Goal: Task Accomplishment & Management: Manage account settings

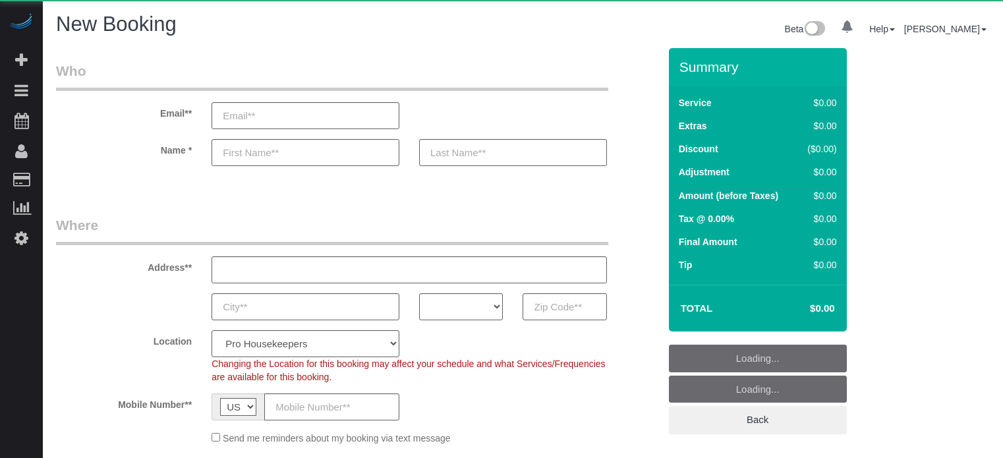
select select "4"
select select "number:9"
select select "object:1255"
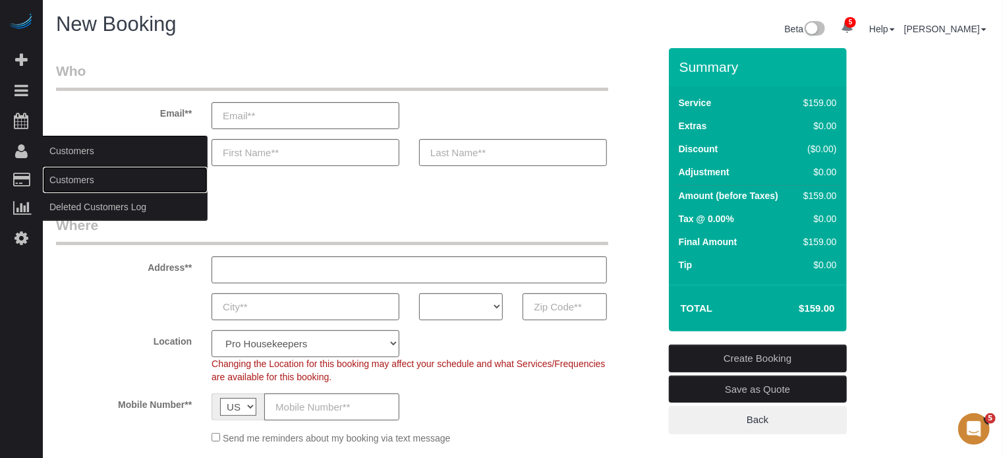
click at [66, 177] on link "Customers" at bounding box center [125, 180] width 165 height 26
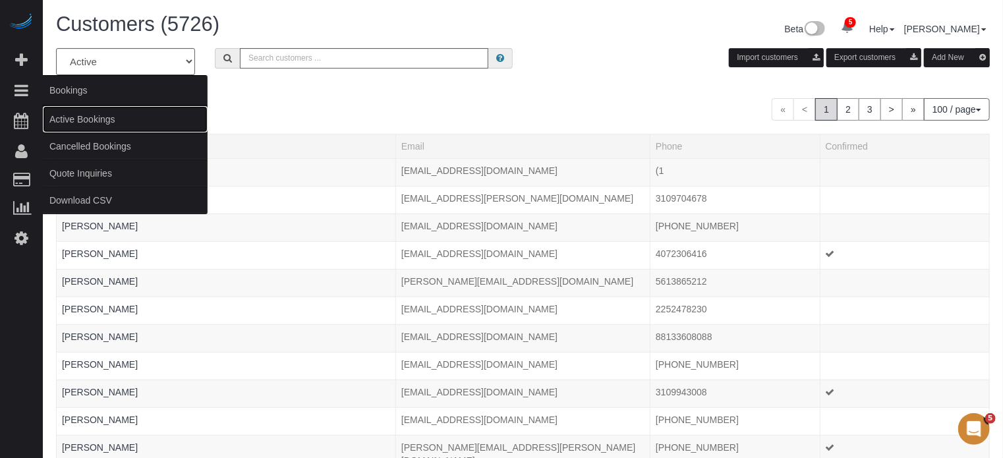
click at [90, 119] on link "Active Bookings" at bounding box center [125, 119] width 165 height 26
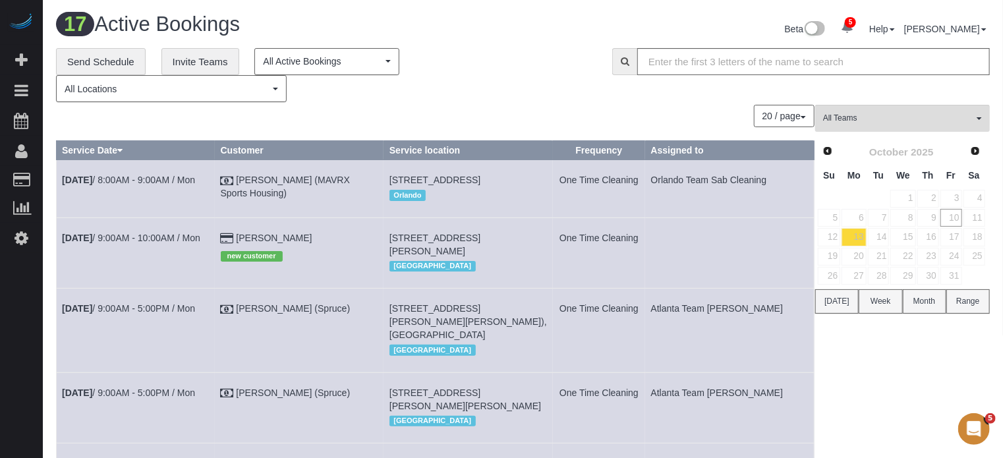
click at [507, 110] on div "20 / page 10 / page 20 / page 30 / page 40 / page 50 / page 100 / page" at bounding box center [435, 116] width 758 height 22
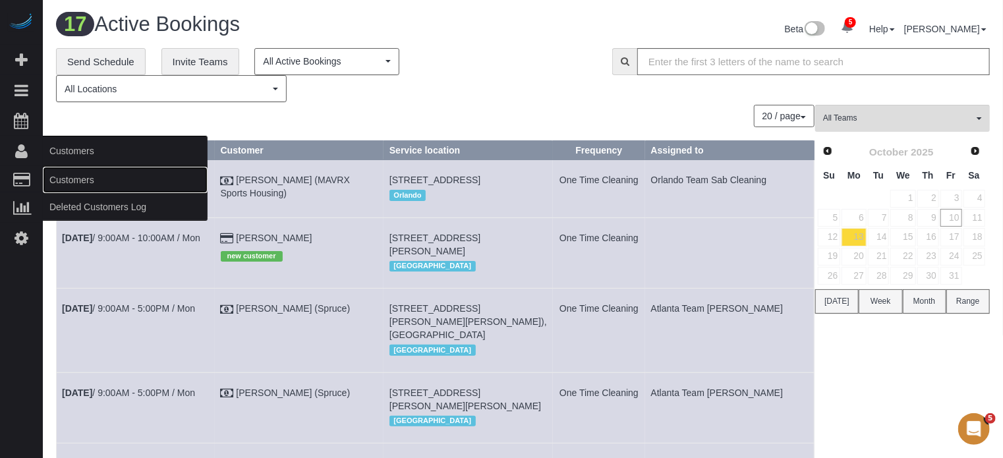
click at [76, 181] on link "Customers" at bounding box center [125, 180] width 165 height 26
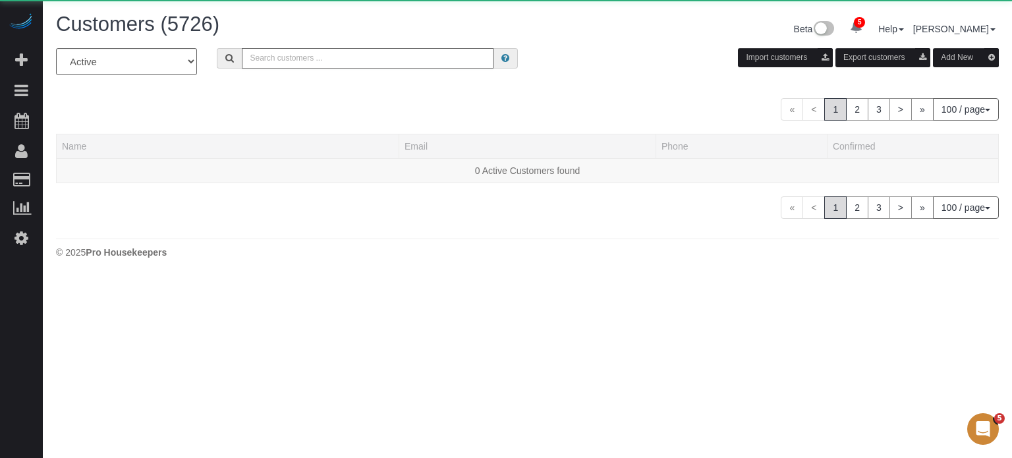
click at [333, 57] on input "text" at bounding box center [368, 58] width 252 height 20
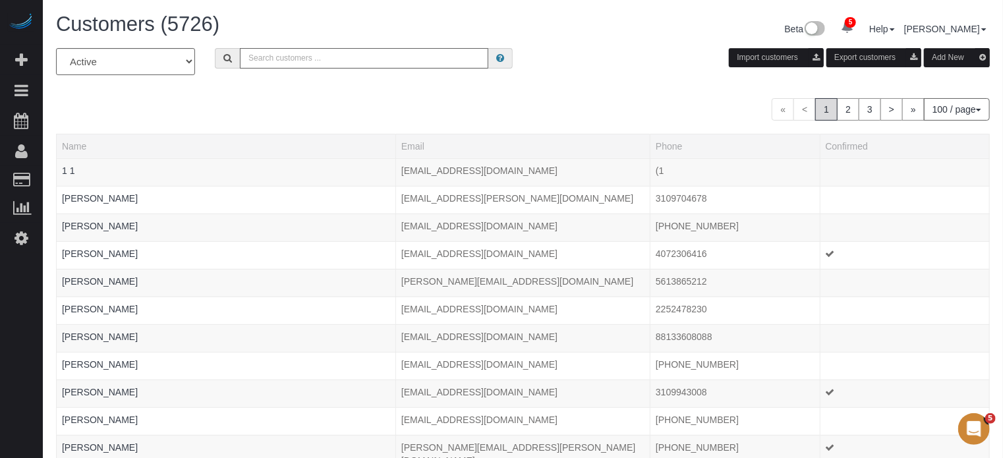
type input "m"
type input "Catalina Munoz"
click at [332, 59] on input "Catalina Munoz" at bounding box center [364, 58] width 248 height 20
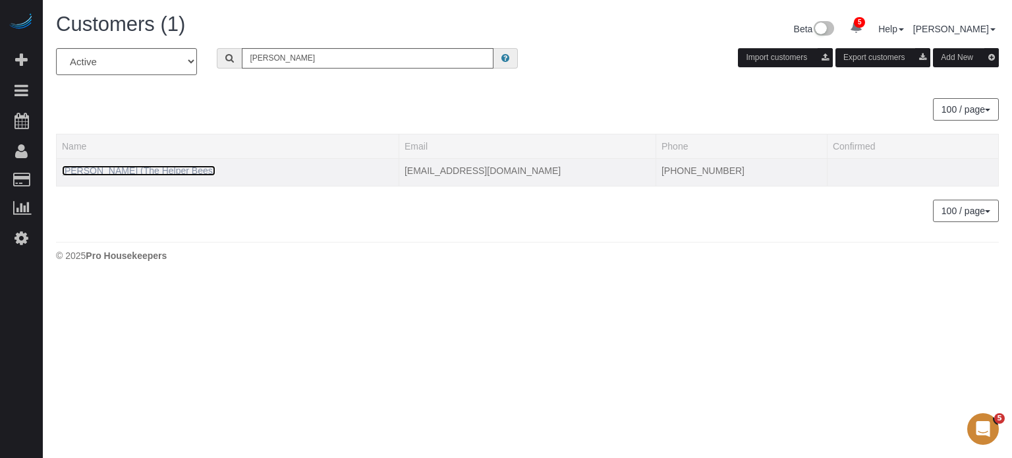
click at [128, 172] on link "Catalina Munoz (The Helper Bees)" at bounding box center [138, 170] width 153 height 11
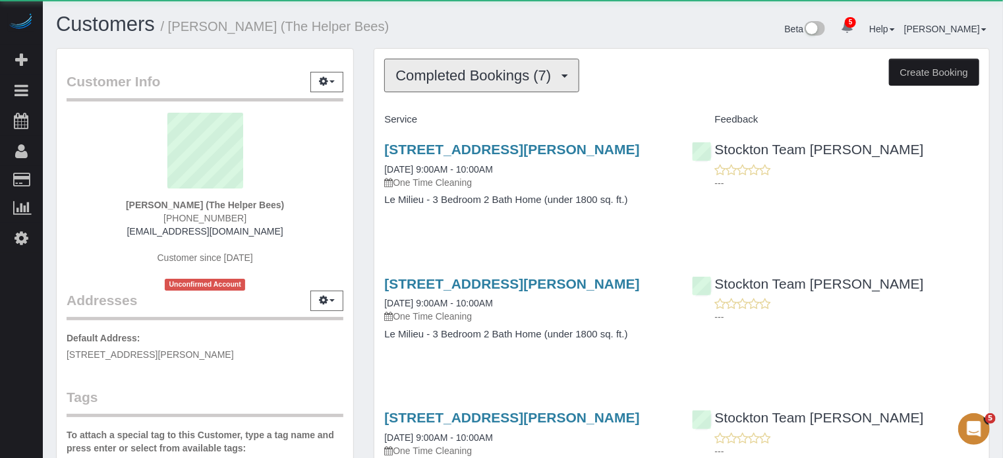
click at [482, 80] on span "Completed Bookings (7)" at bounding box center [476, 75] width 162 height 16
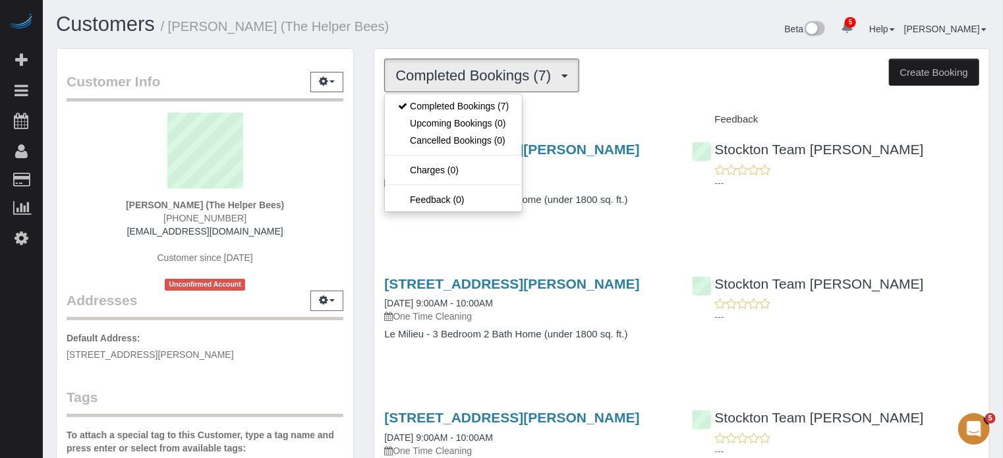
click at [516, 15] on div "Customers / Catalina Munoz (The Helper Bees)" at bounding box center [284, 27] width 477 height 28
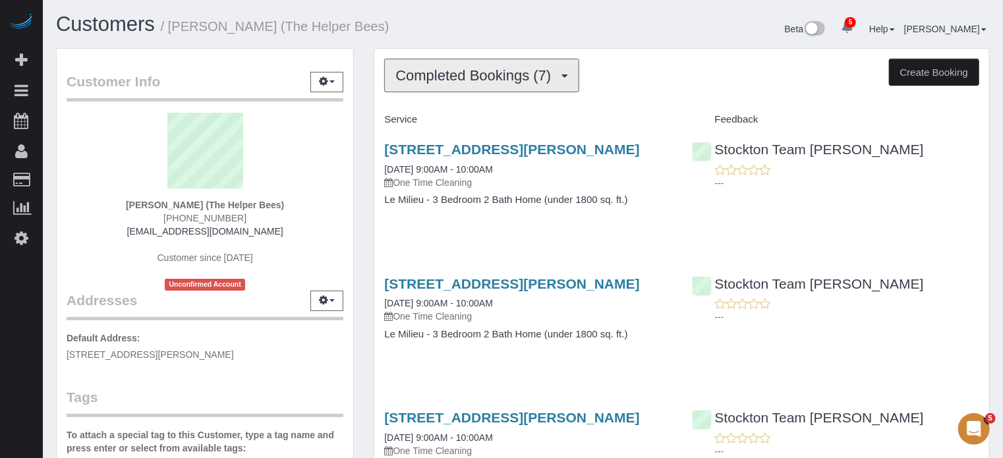
click at [518, 88] on button "Completed Bookings (7)" at bounding box center [481, 76] width 195 height 34
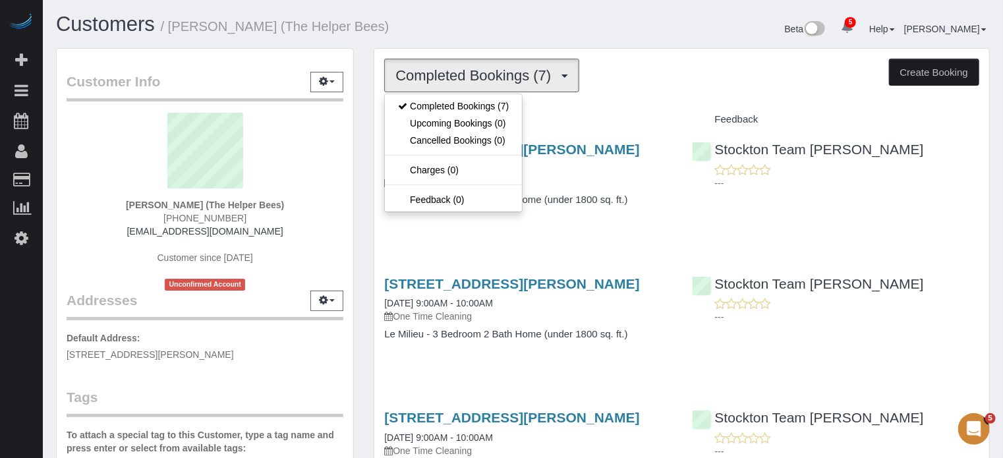
click at [579, 24] on div "Beta 5 Your Notifications You have 0 alerts × You have 21 to charge for 10/08/2…" at bounding box center [761, 30] width 477 height 35
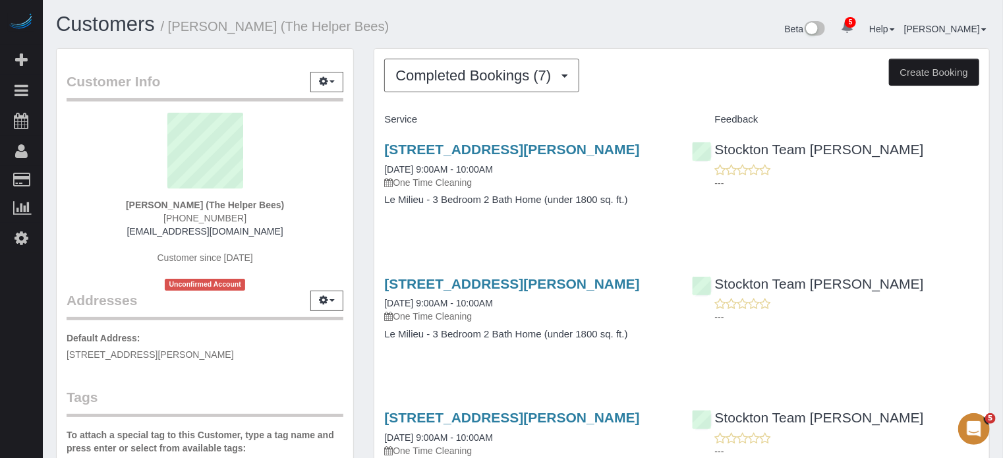
click at [556, 34] on div "Beta 5 Your Notifications You have 0 alerts × You have 21 to charge for 10/08/2…" at bounding box center [761, 30] width 477 height 35
click at [559, 30] on div "Beta 5 Your Notifications You have 0 alerts × You have 21 to charge for 10/08/2…" at bounding box center [761, 30] width 477 height 35
click at [704, 69] on div "Completed Bookings (7) Completed Bookings (7) Upcoming Bookings (0) Cancelled B…" at bounding box center [681, 76] width 595 height 34
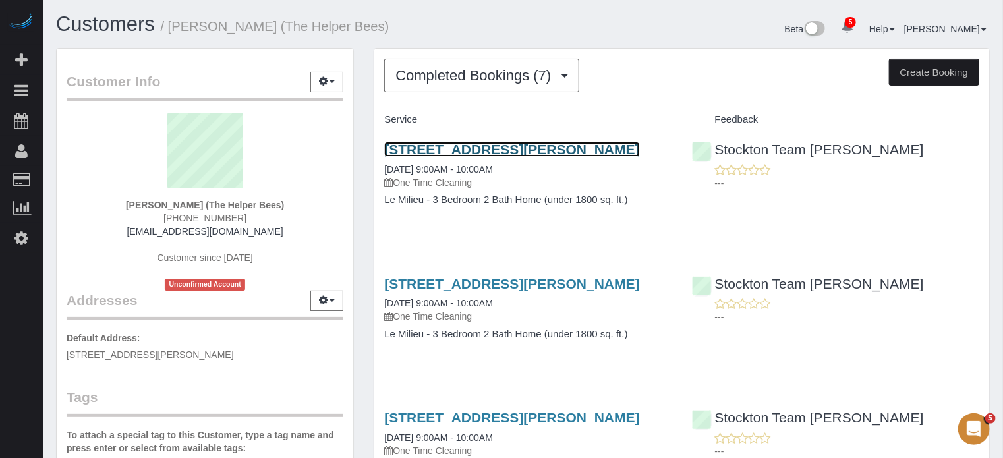
click at [515, 152] on link "3445 Sanguinetti Ln, Stockton, CA 95205" at bounding box center [511, 149] width 255 height 15
click at [591, 149] on link "3445 Sanguinetti Ln, Stockton, CA 95205" at bounding box center [511, 149] width 255 height 15
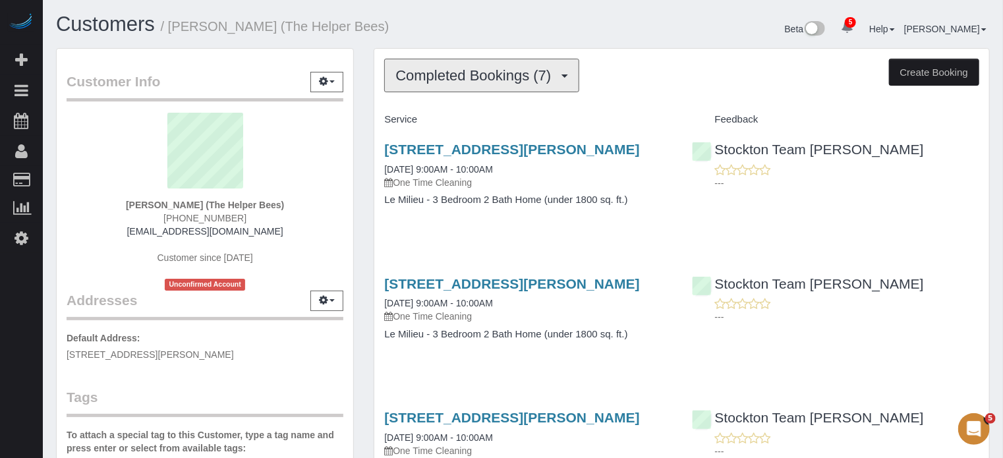
click at [489, 86] on button "Completed Bookings (7)" at bounding box center [481, 76] width 195 height 34
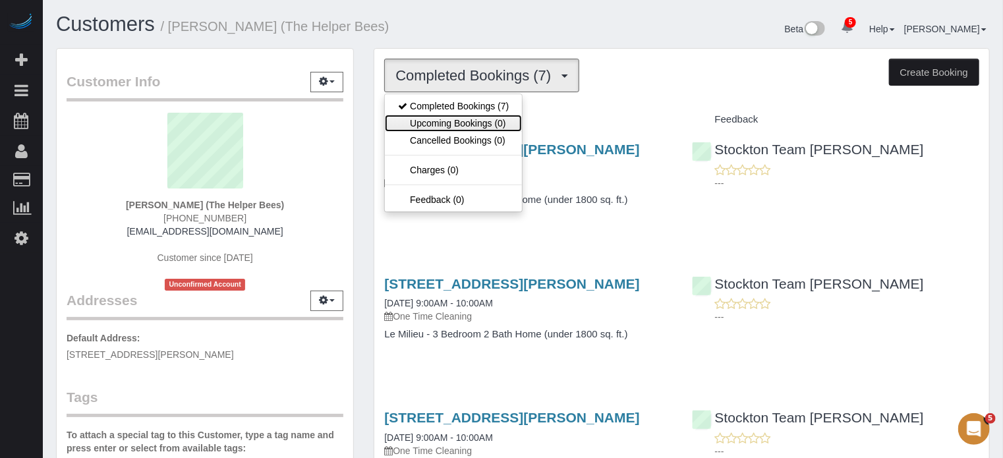
click at [491, 119] on link "Upcoming Bookings (0)" at bounding box center [453, 123] width 137 height 17
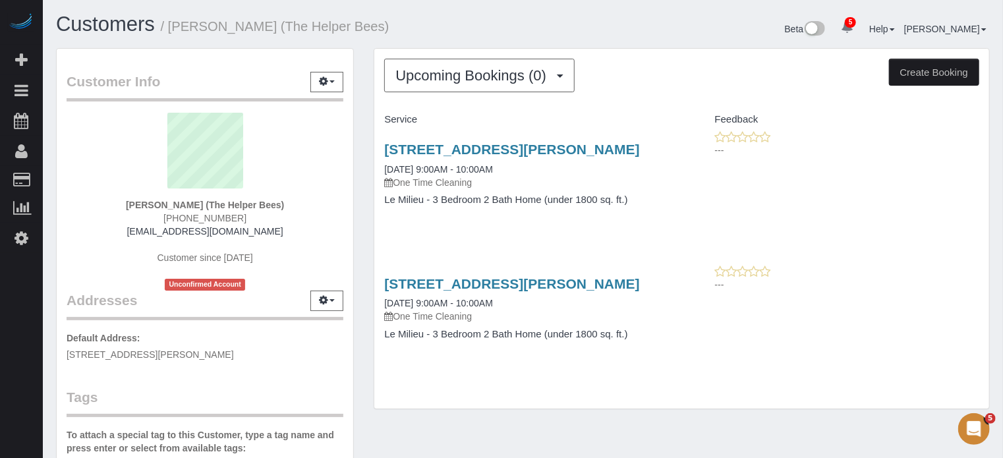
click at [598, 25] on div "Beta 5 Your Notifications You have 0 alerts × You have 21 to charge for 10/08/2…" at bounding box center [761, 30] width 477 height 35
click at [743, 43] on div "Beta 5 Your Notifications You have 0 alerts × You have 21 to charge for 10/08/2…" at bounding box center [761, 30] width 477 height 35
click at [634, 14] on div "Beta 5 Your Notifications You have 0 alerts × You have 21 to charge for 10/08/2…" at bounding box center [761, 30] width 477 height 35
click at [595, 26] on div "Beta 5 Your Notifications You have 0 alerts × You have 21 to charge for 10/08/2…" at bounding box center [761, 30] width 477 height 35
click at [663, 31] on div "Beta 5 Your Notifications You have 0 alerts × You have 21 to charge for 10/08/2…" at bounding box center [761, 30] width 477 height 35
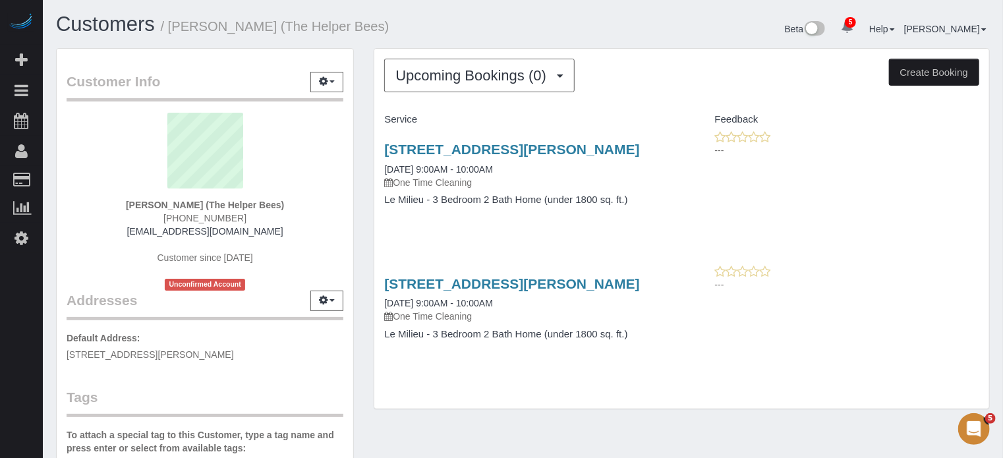
drag, startPoint x: 957, startPoint y: 314, endPoint x: 933, endPoint y: 314, distance: 23.7
click at [957, 314] on div "3445 Sanguinetti Ln, Stockton, CA 95205 11/20/2025 9:00AM - 10:00AM One Time Cl…" at bounding box center [681, 315] width 615 height 101
click at [481, 80] on span "Upcoming Bookings (0)" at bounding box center [473, 75] width 157 height 16
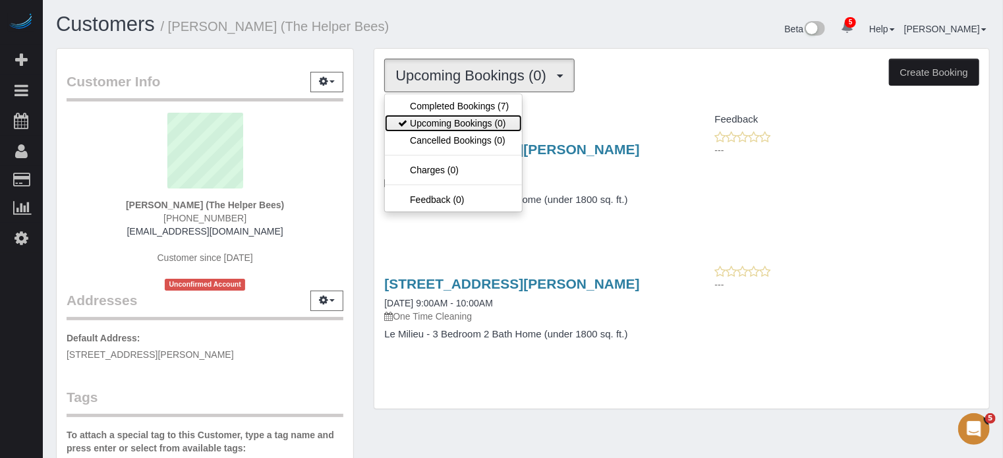
click at [478, 121] on link "Upcoming Bookings (0)" at bounding box center [453, 123] width 137 height 17
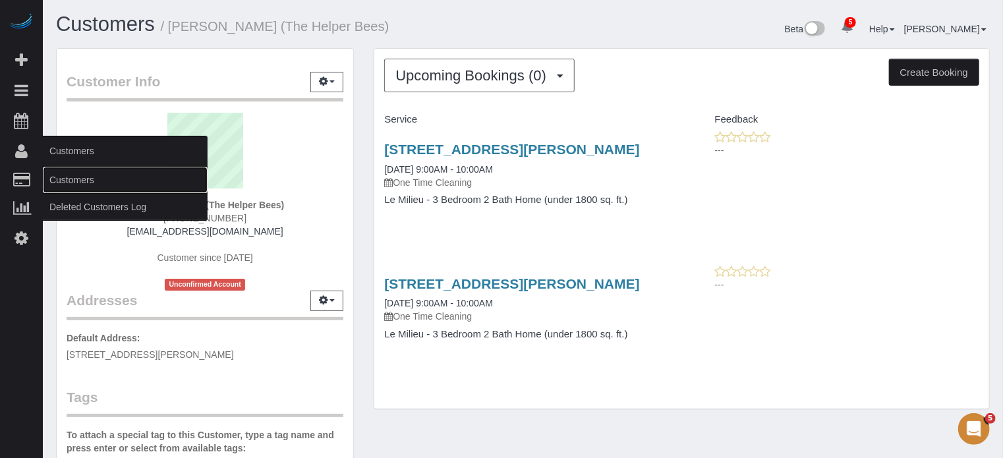
click at [63, 178] on link "Customers" at bounding box center [125, 180] width 165 height 26
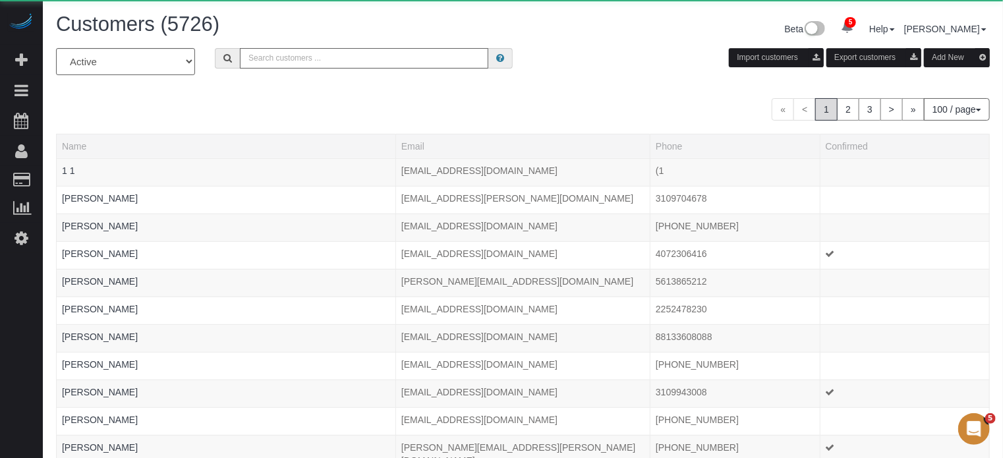
click at [348, 53] on input "text" at bounding box center [364, 58] width 248 height 20
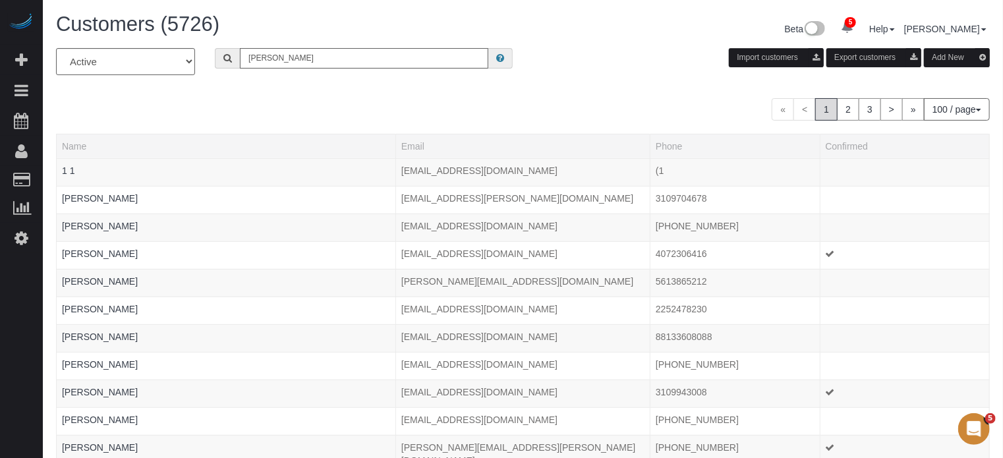
type input "Dagmar Schmidt"
click at [350, 60] on input "Dagmar Schmidt" at bounding box center [364, 58] width 248 height 20
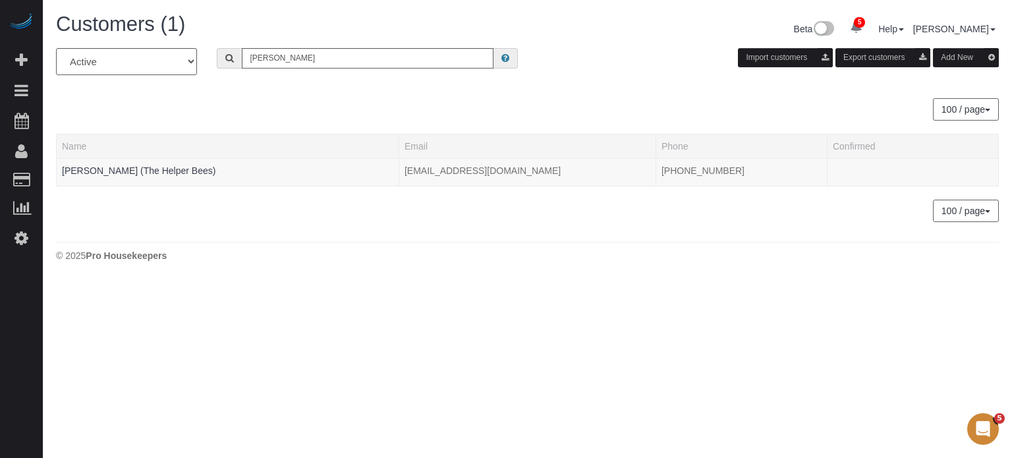
click at [26, 316] on div "5 Beta Your Notifications You have 0 alerts × You have 21 to charge for 10/07/2…" at bounding box center [21, 229] width 43 height 458
click at [132, 163] on td "Dagmar Schmidt (The Helper Bees)" at bounding box center [228, 172] width 343 height 28
click at [134, 168] on link "Dagmar Schmidt (The Helper Bees)" at bounding box center [138, 170] width 153 height 11
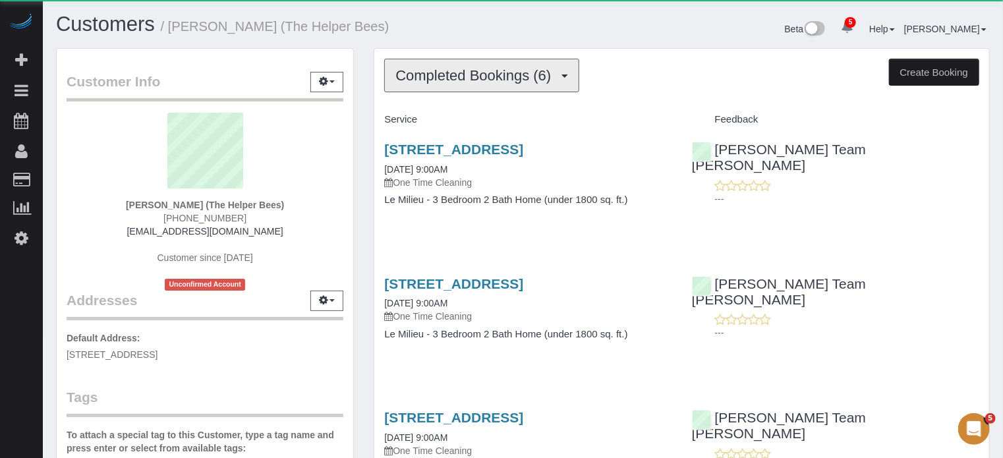
click at [470, 68] on span "Completed Bookings (6)" at bounding box center [476, 75] width 162 height 16
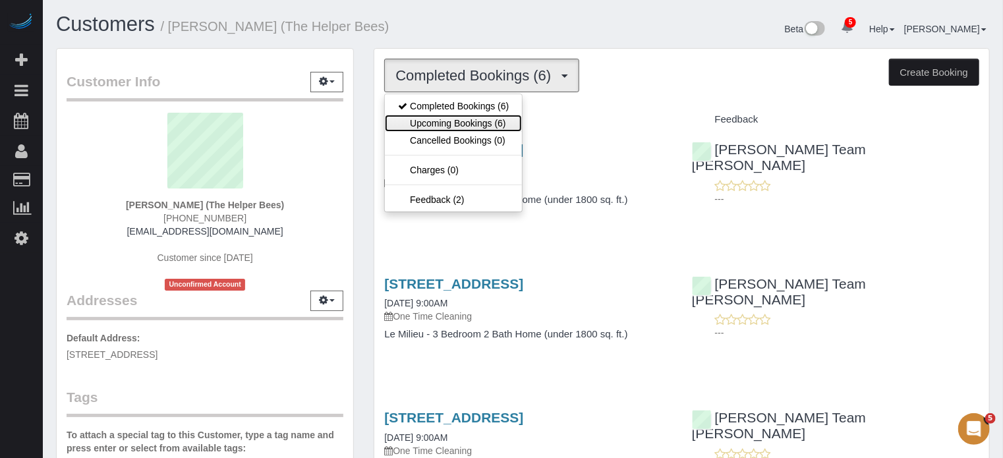
click at [473, 121] on link "Upcoming Bookings (6)" at bounding box center [453, 123] width 137 height 17
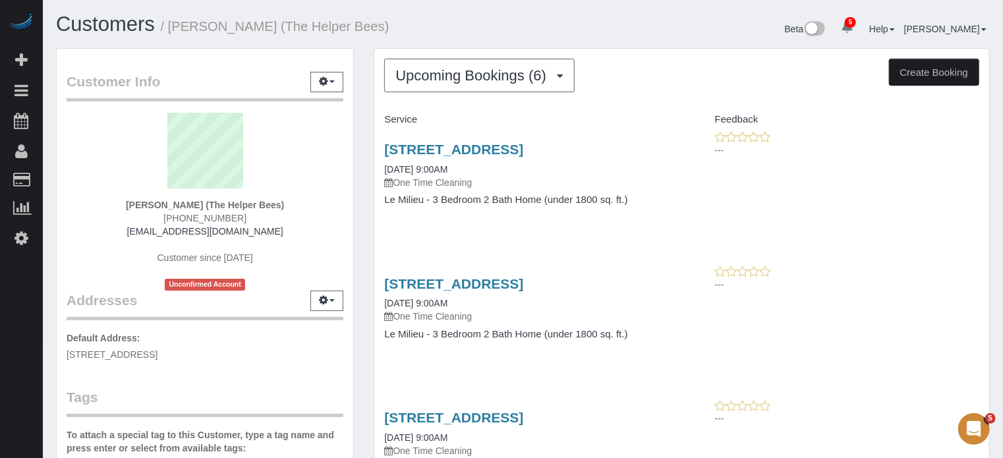
drag, startPoint x: 370, startPoint y: 119, endPoint x: 654, endPoint y: 211, distance: 298.7
click at [654, 211] on div "18221 N Skyhawk Dr, Surprise, AZ 85374 10/17/2025 9:00AM One Time Cleaning Le M…" at bounding box center [527, 180] width 307 height 101
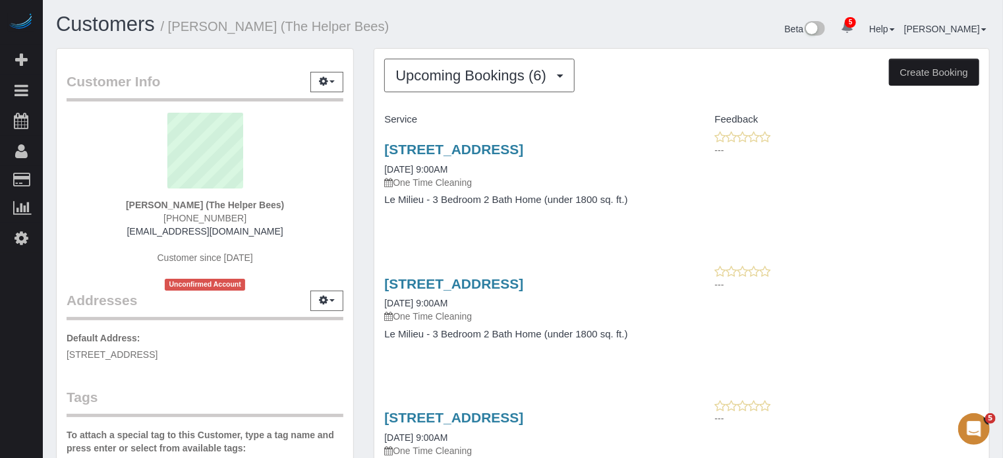
drag, startPoint x: 476, startPoint y: 167, endPoint x: 358, endPoint y: 121, distance: 126.0
click at [479, 75] on span "Upcoming Bookings (6)" at bounding box center [473, 75] width 157 height 16
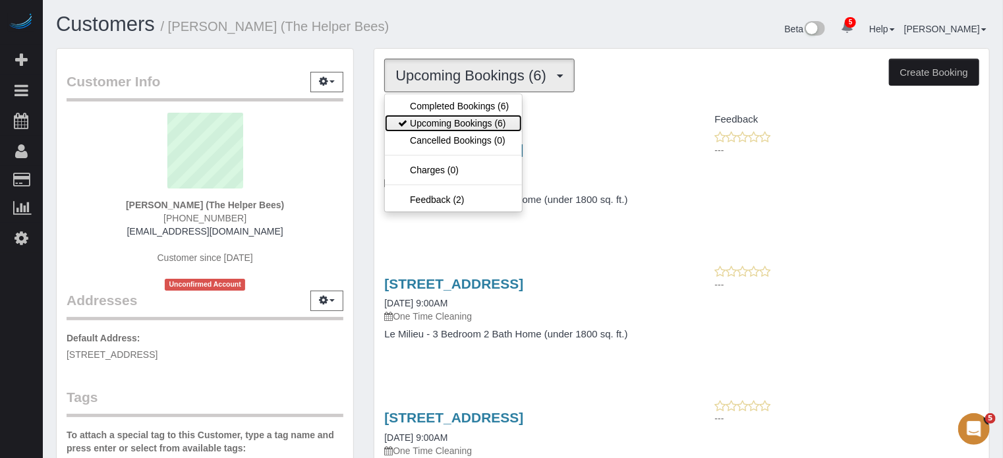
click at [491, 115] on link "Upcoming Bookings (6)" at bounding box center [453, 123] width 137 height 17
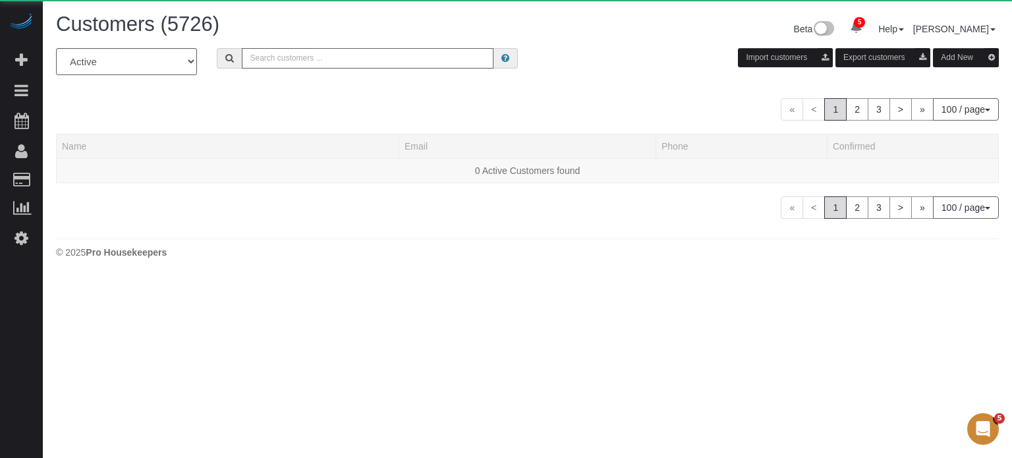
click at [289, 63] on input "text" at bounding box center [368, 58] width 252 height 20
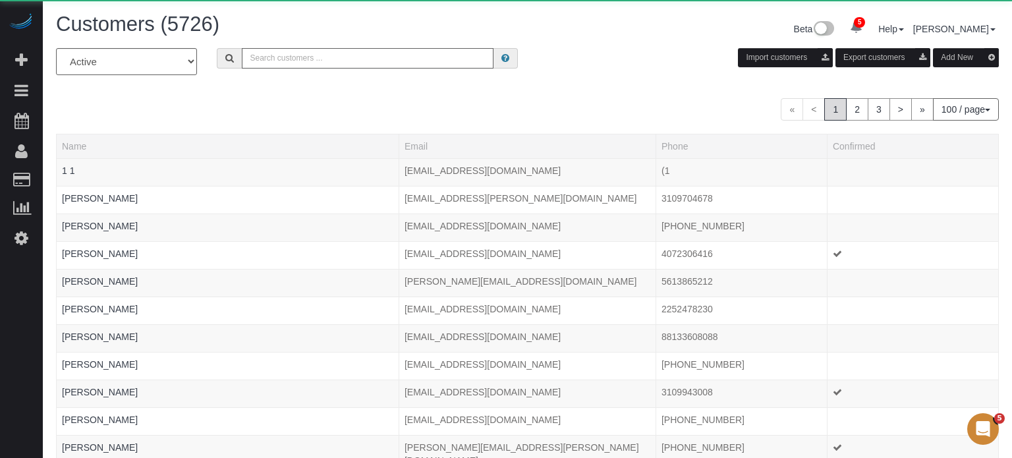
click at [289, 63] on input "text" at bounding box center [368, 58] width 252 height 20
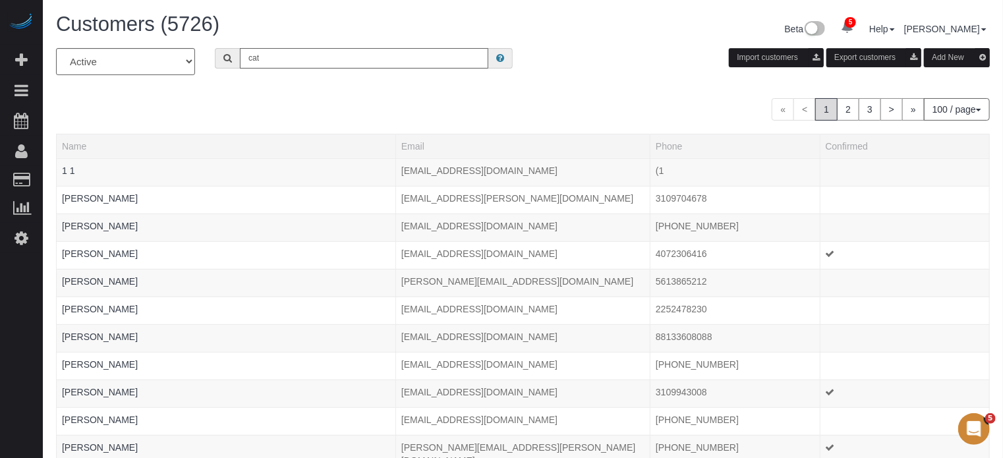
type input "Catalina Munoz"
click at [331, 57] on input "Catalina Munoz" at bounding box center [364, 58] width 248 height 20
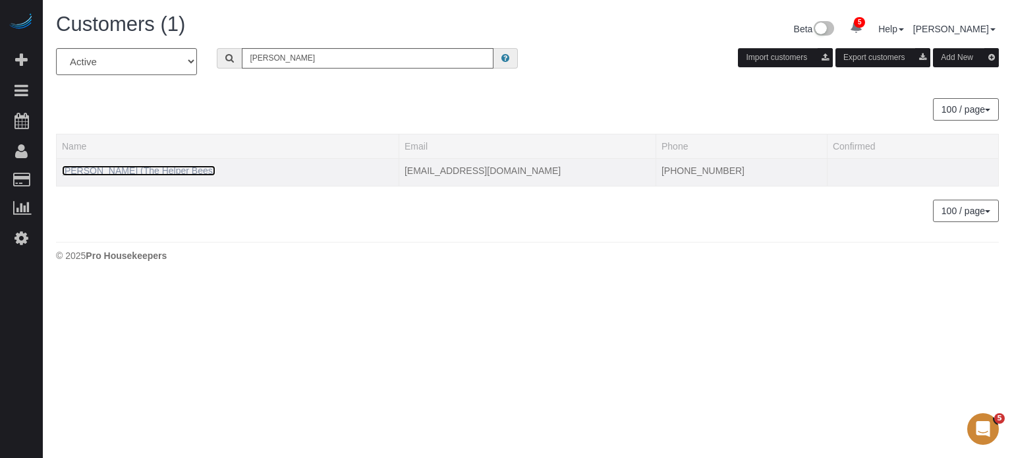
click at [135, 171] on link "Catalina Munoz (The Helper Bees)" at bounding box center [138, 170] width 153 height 11
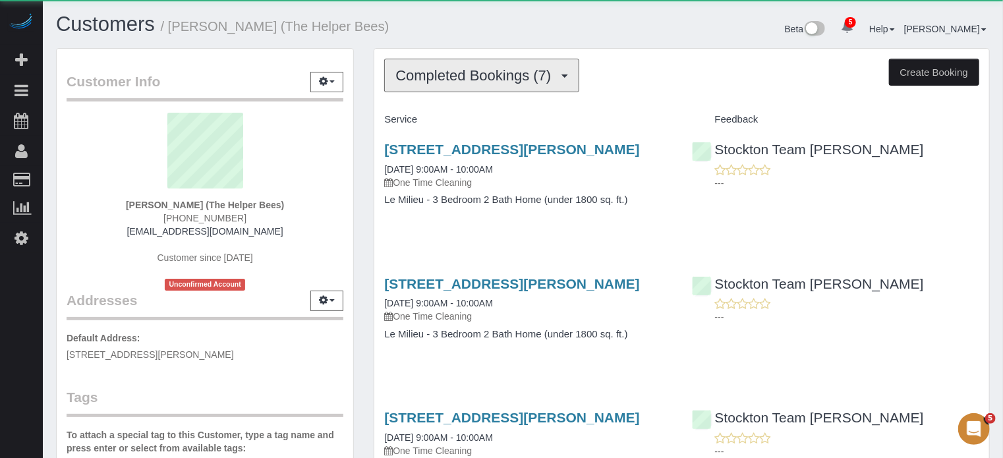
click at [451, 81] on span "Completed Bookings (7)" at bounding box center [476, 75] width 162 height 16
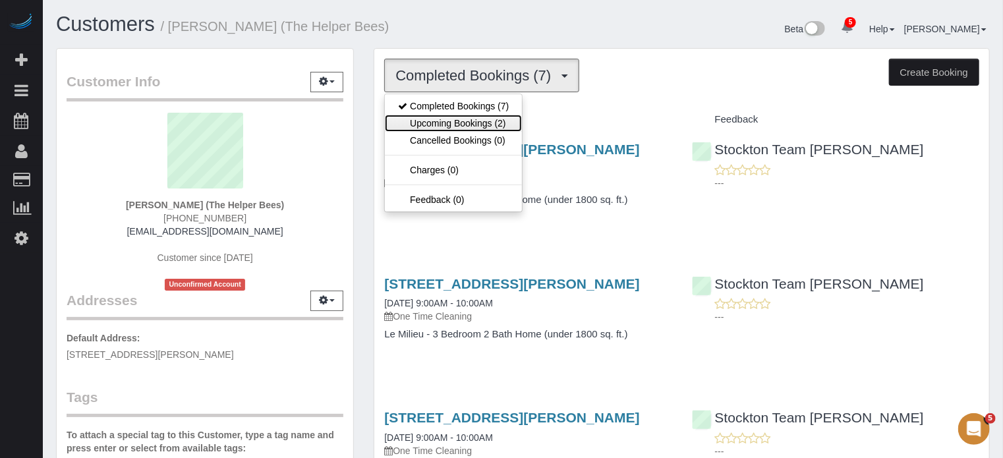
click at [459, 124] on link "Upcoming Bookings (2)" at bounding box center [453, 123] width 137 height 17
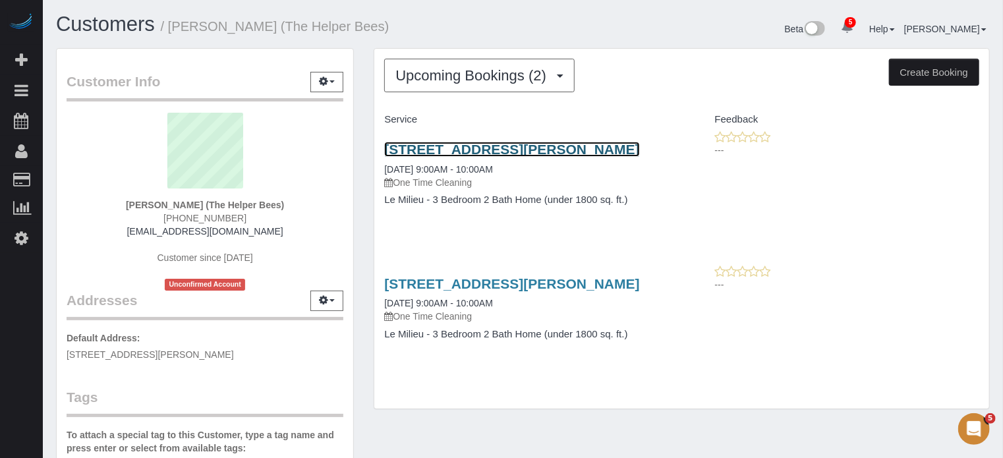
click at [430, 147] on link "3445 Sanguinetti Ln, Stockton, CA 95205" at bounding box center [511, 149] width 255 height 15
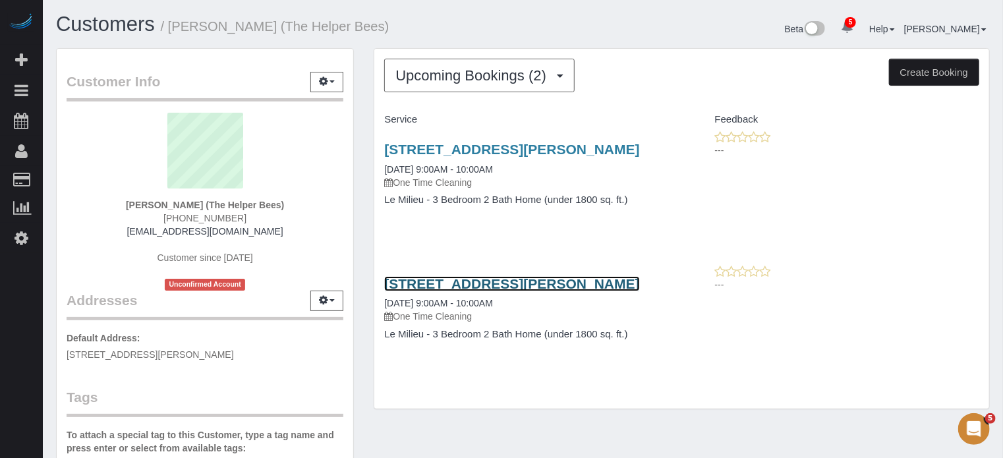
click at [445, 281] on link "3445 Sanguinetti Ln, Stockton, CA 95205" at bounding box center [511, 283] width 255 height 15
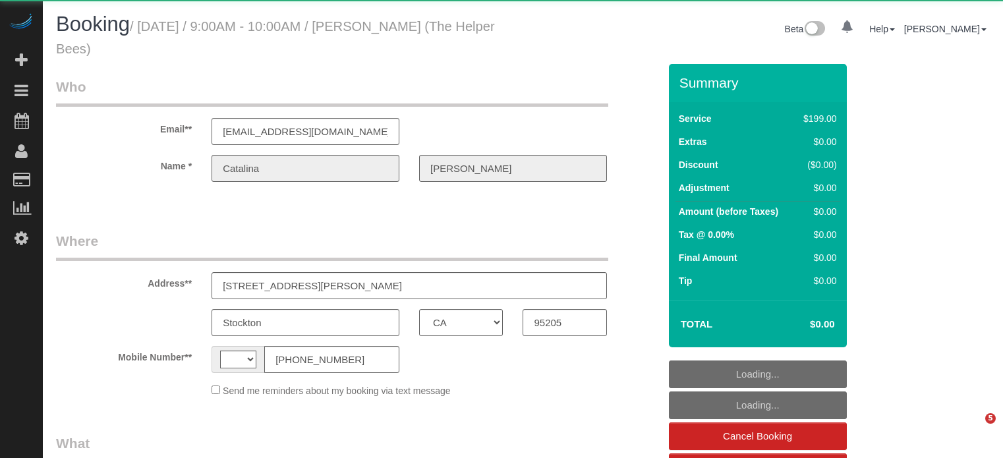
select select "CA"
select select "string:[GEOGRAPHIC_DATA]"
select select "object:705"
select select "number:9"
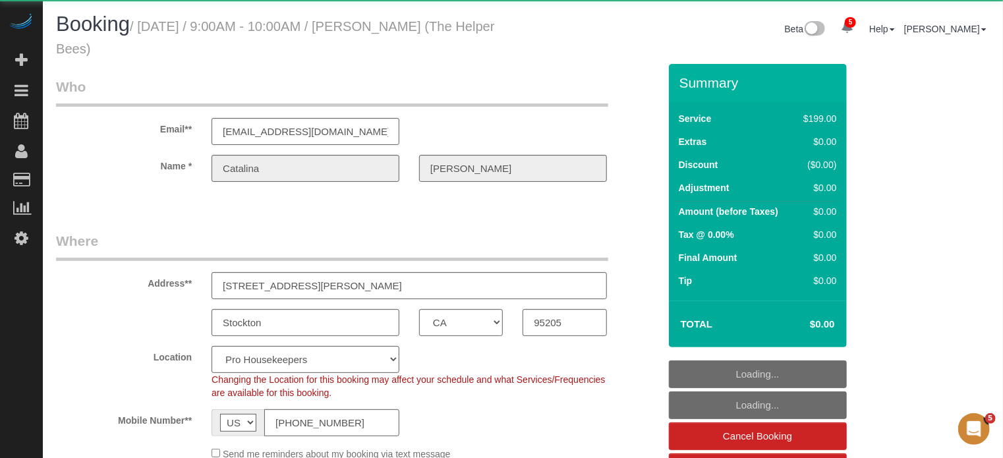
select select "object:841"
select select "4"
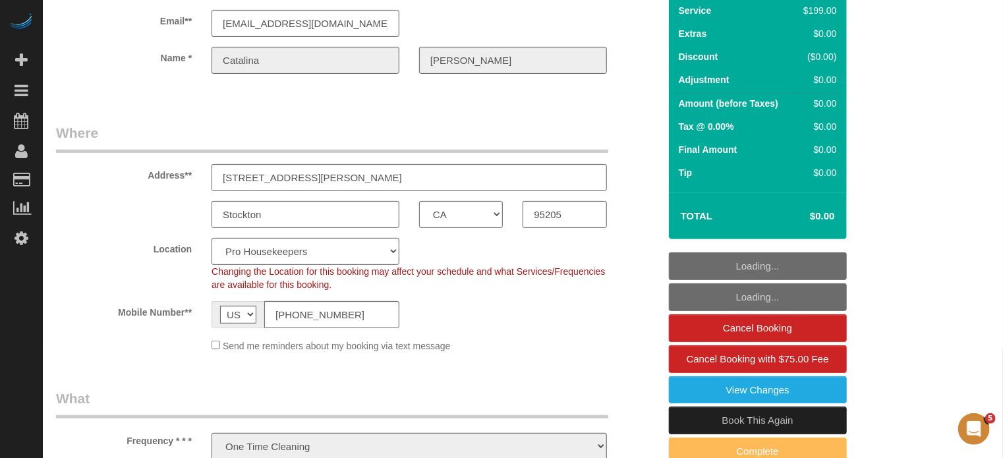
scroll to position [132, 0]
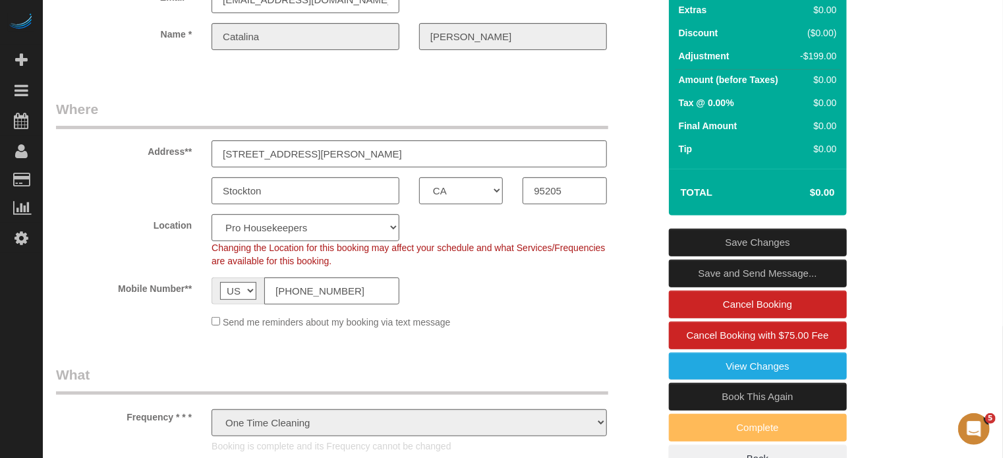
click at [724, 398] on link "Book This Again" at bounding box center [758, 397] width 178 height 28
select select "CA"
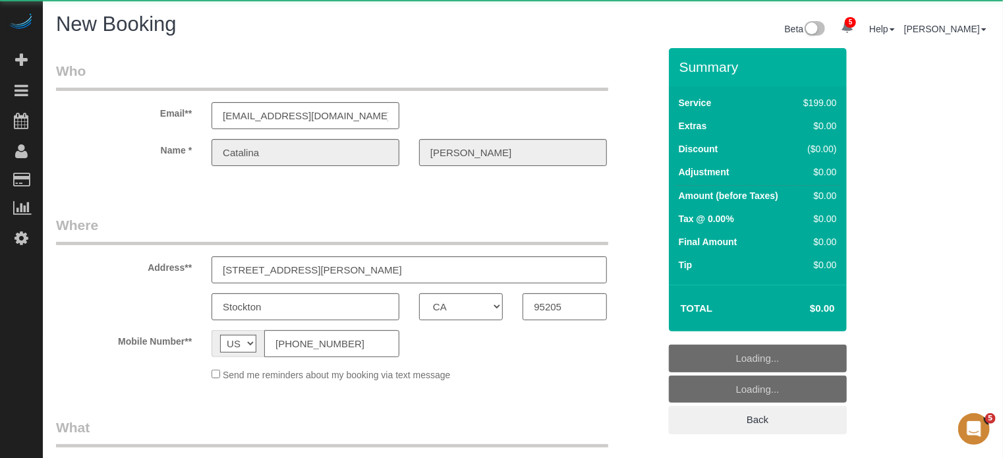
select select "string:fspay"
select select "number:9"
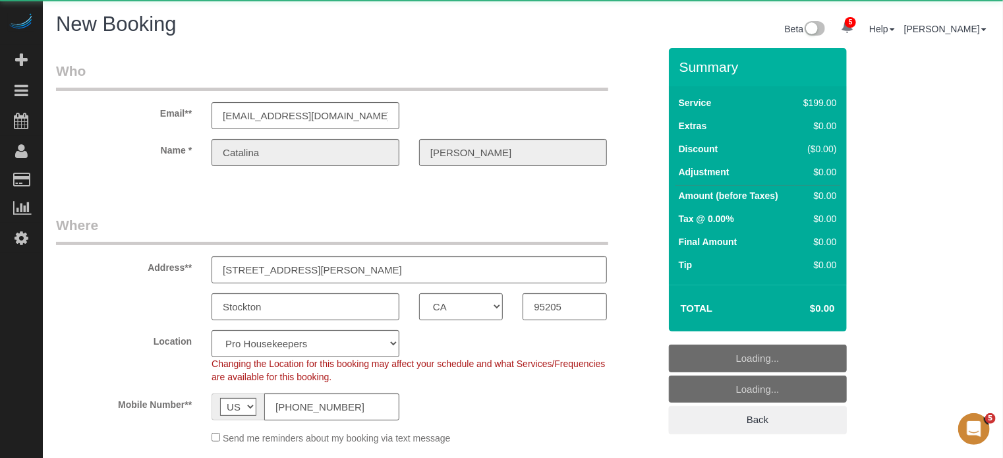
select select "object:2537"
select select "4"
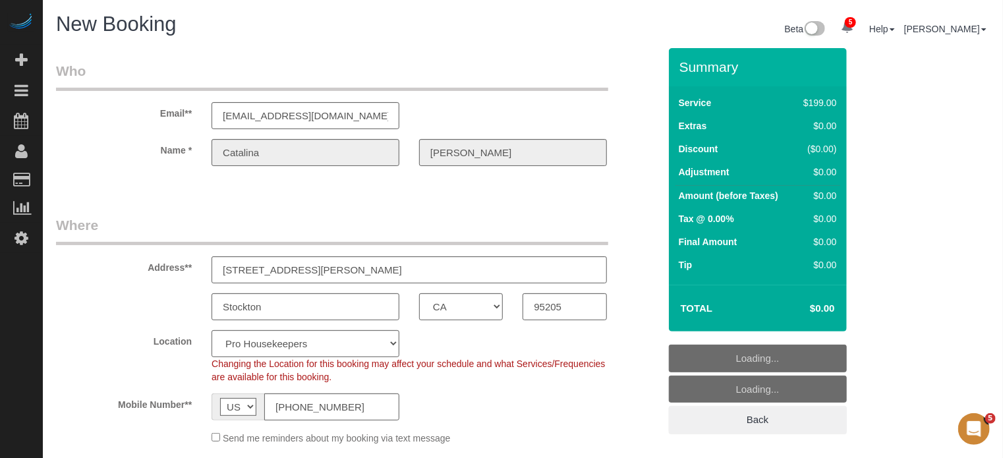
select select "object:2673"
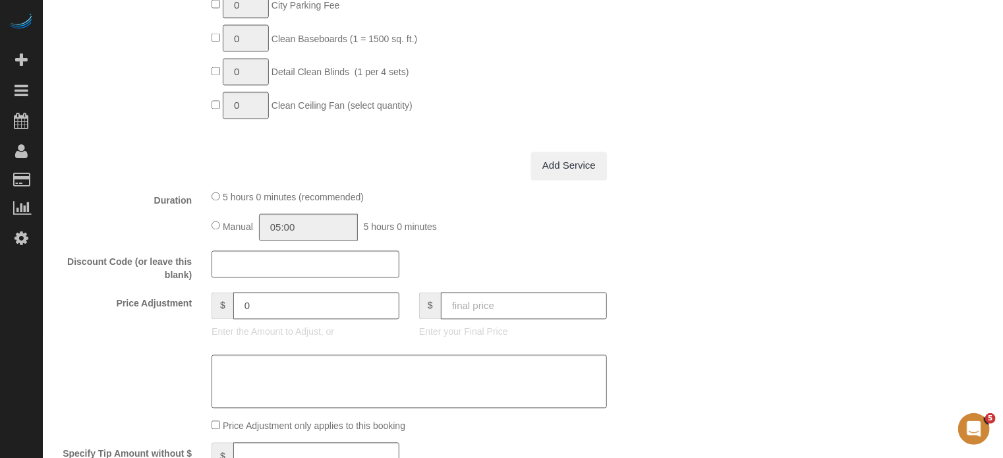
scroll to position [1252, 0]
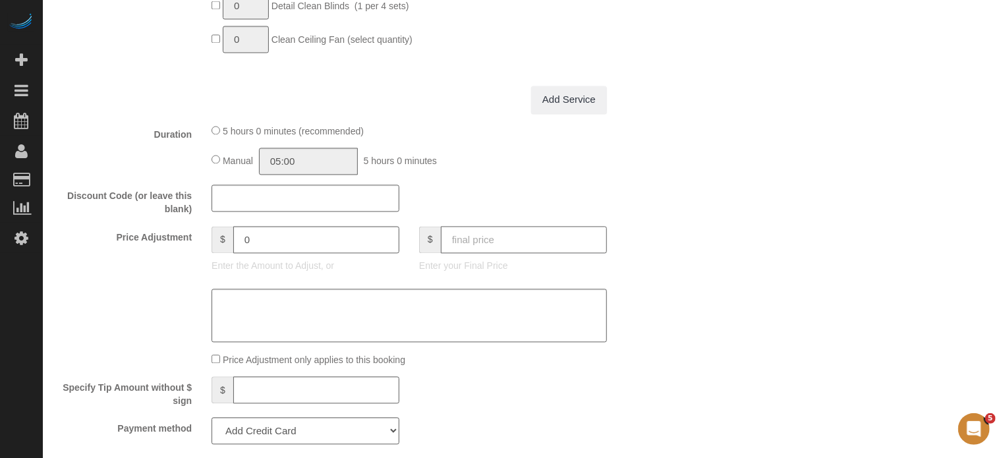
click at [565, 252] on input "text" at bounding box center [524, 240] width 166 height 27
type input "0"
click at [702, 252] on div "Who Email** [EMAIL_ADDRESS][DOMAIN_NAME] Name * [PERSON_NAME][GEOGRAPHIC_DATA] …" at bounding box center [522, 186] width 933 height 2781
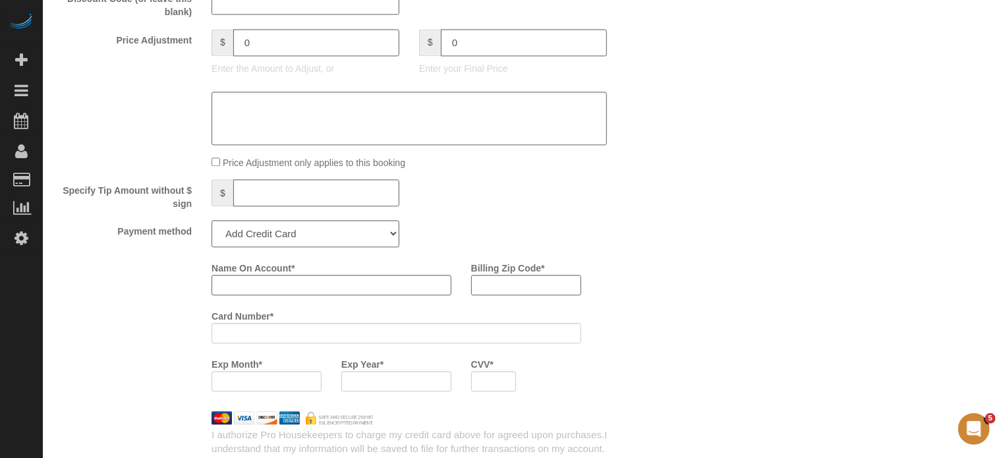
type input "-199"
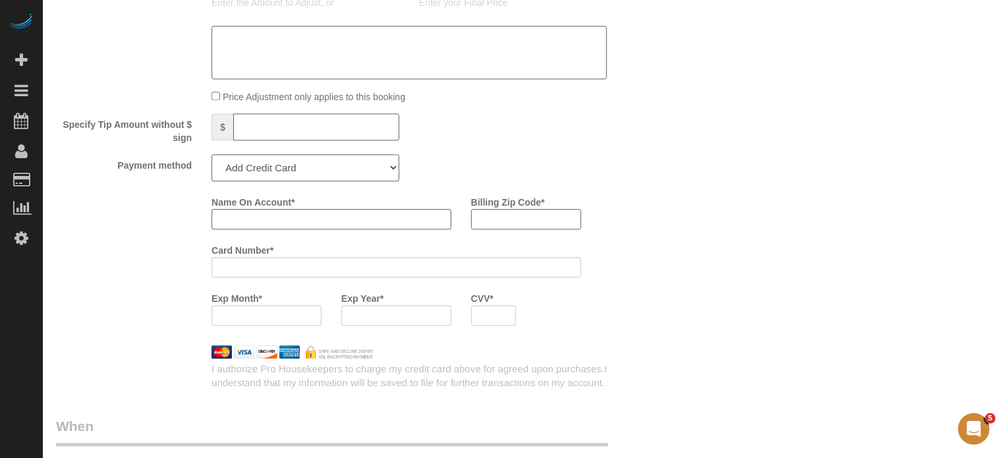
click at [344, 171] on select "Add Credit Card Cash Check Paypal" at bounding box center [305, 167] width 188 height 27
select select "string:check"
click at [211, 160] on select "Add Credit Card Cash Check Paypal" at bounding box center [305, 167] width 188 height 27
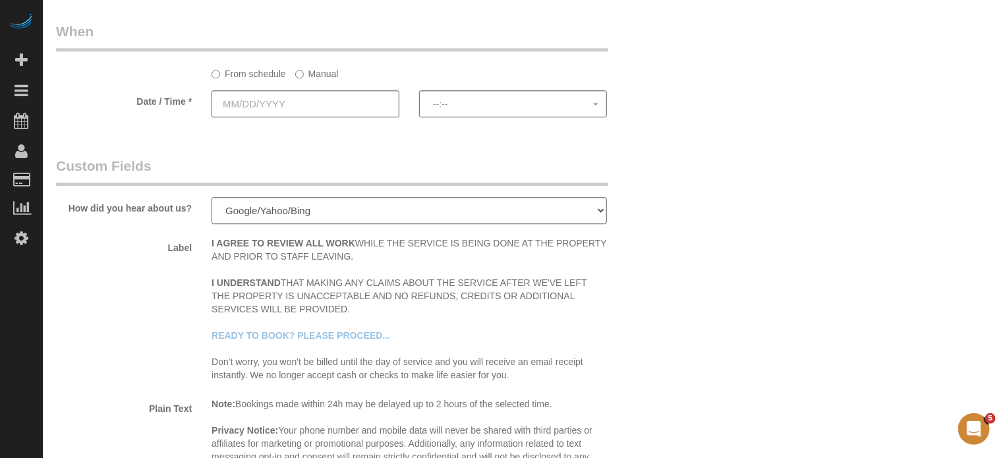
scroll to position [1713, 0]
click at [356, 113] on input "text" at bounding box center [305, 101] width 188 height 27
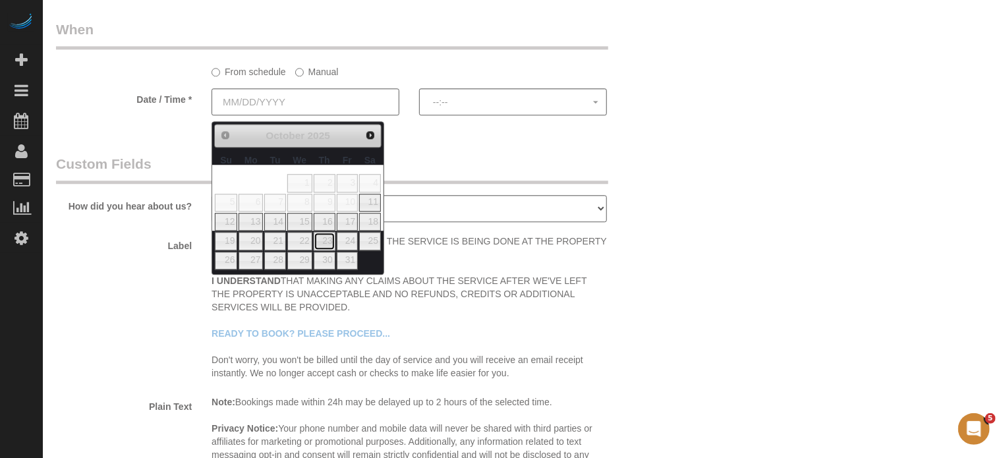
click at [327, 242] on link "23" at bounding box center [325, 241] width 22 height 18
type input "10/23/2025"
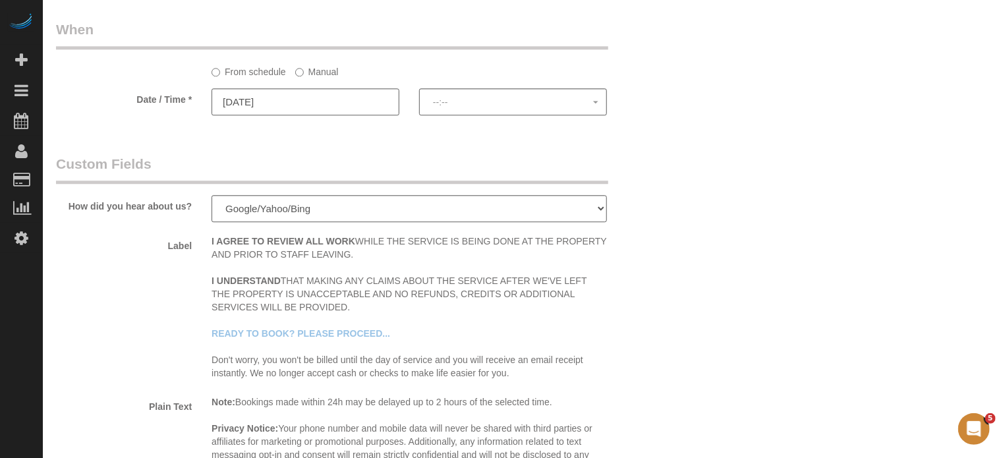
select select "spot6"
click at [445, 107] on span "9:00AM" at bounding box center [513, 102] width 160 height 11
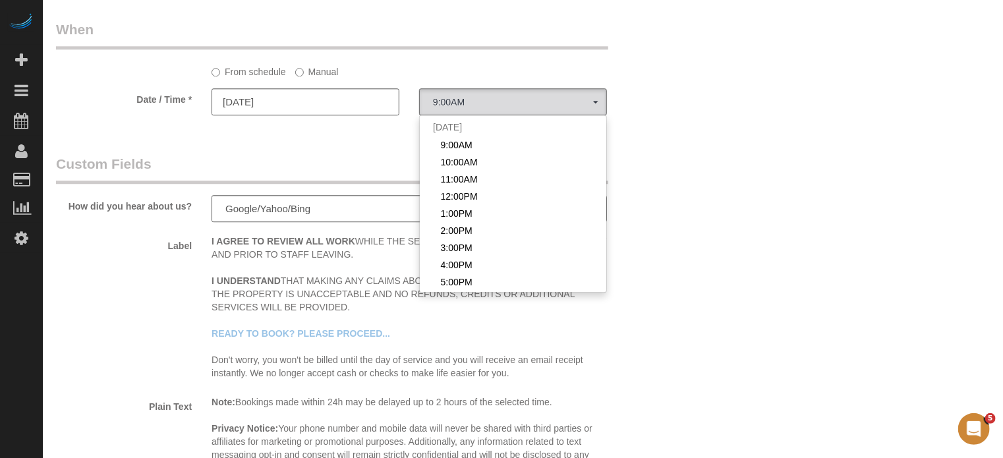
click at [345, 177] on legend "Custom Fields" at bounding box center [332, 169] width 552 height 30
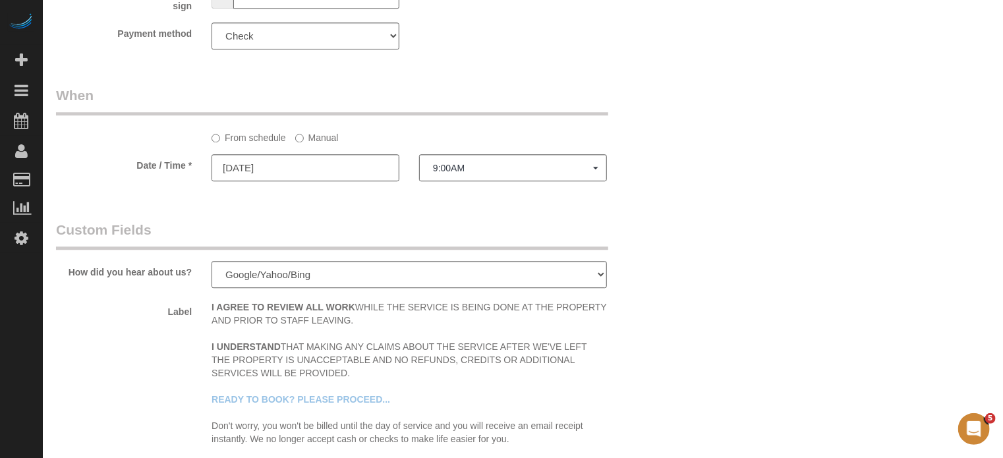
scroll to position [1647, 0]
click at [304, 144] on label "Manual" at bounding box center [316, 135] width 43 height 18
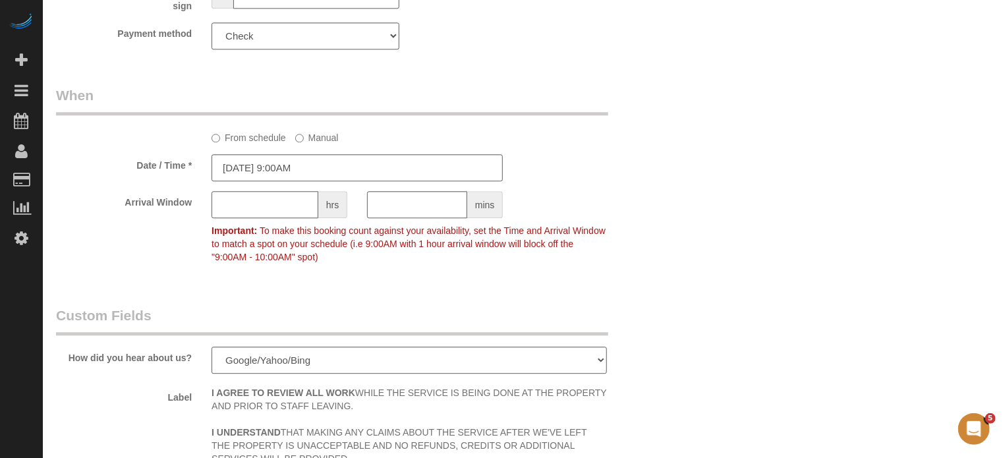
click at [294, 208] on input "text" at bounding box center [264, 204] width 107 height 27
type input "1"
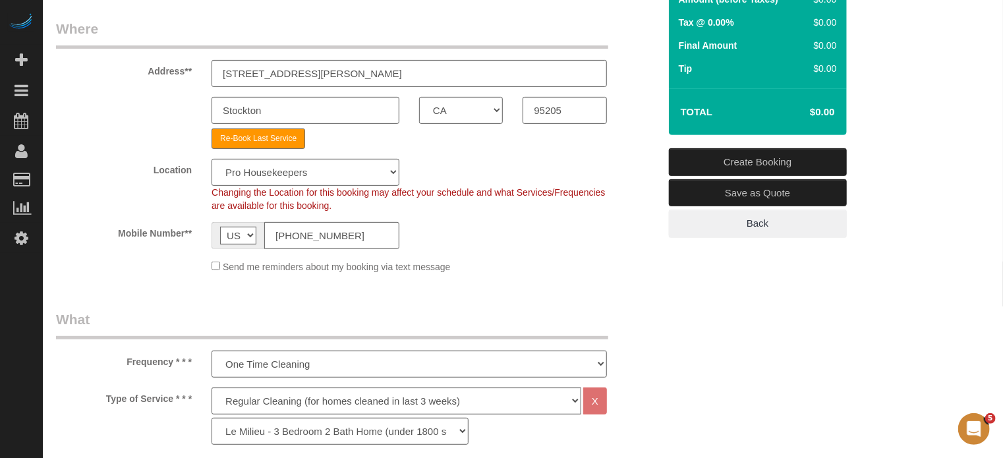
scroll to position [132, 0]
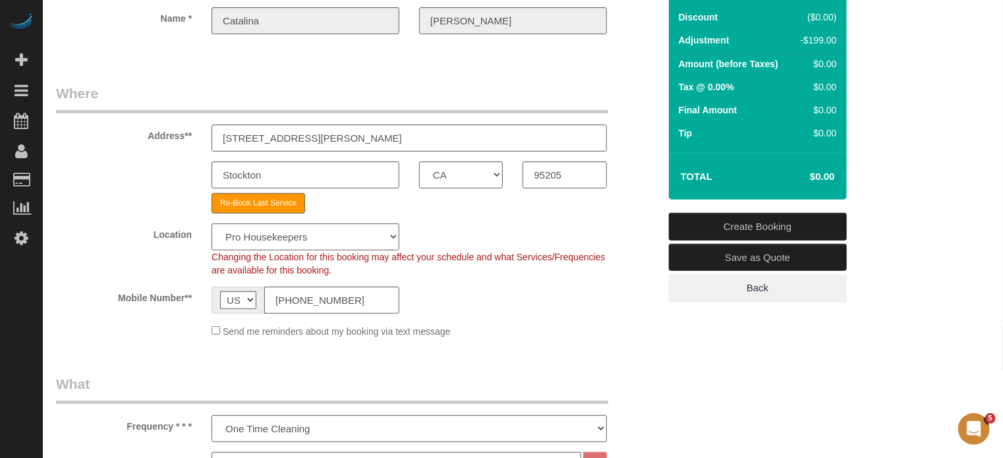
click at [744, 227] on link "Create Booking" at bounding box center [758, 227] width 178 height 28
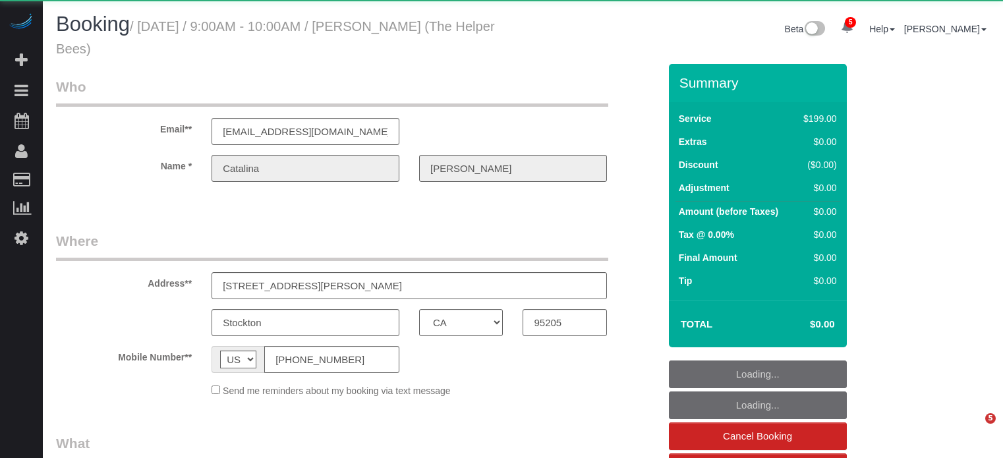
select select "CA"
select select "object:673"
select select "number:9"
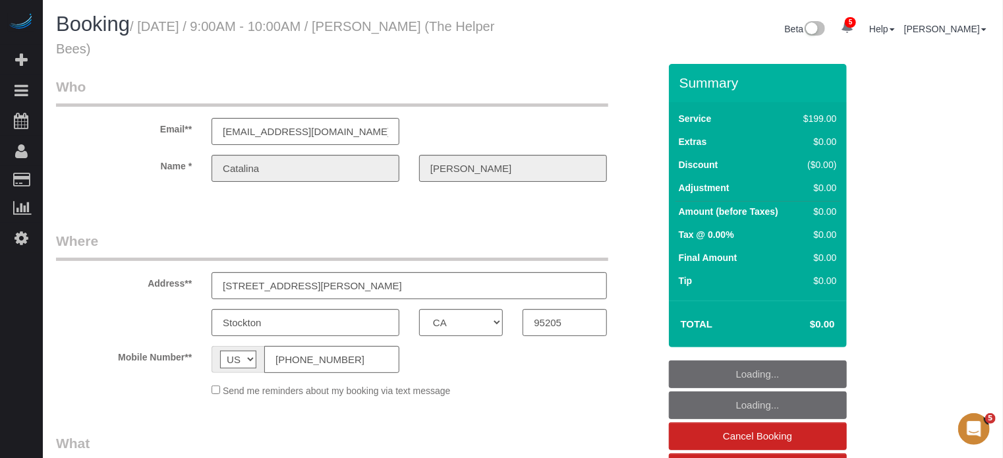
select select "object:1313"
select select "4"
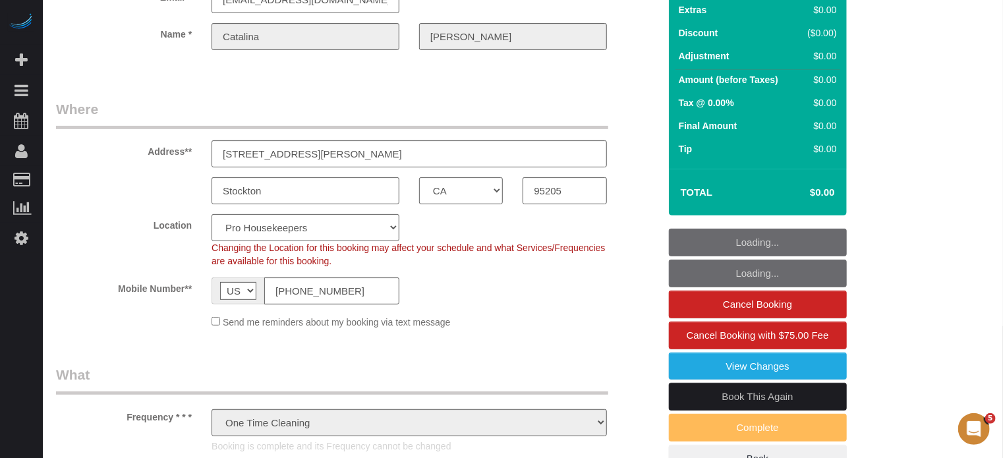
scroll to position [329, 0]
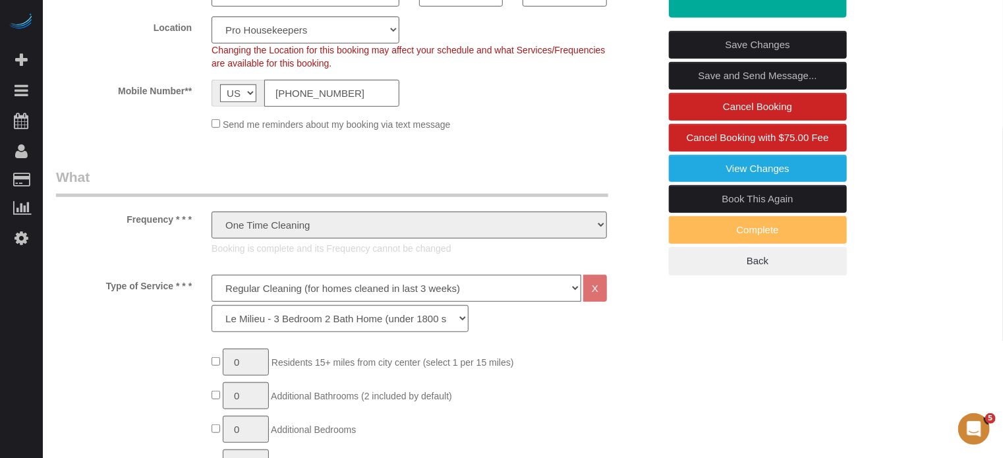
click at [745, 195] on link "Book This Again" at bounding box center [758, 199] width 178 height 28
select select "CA"
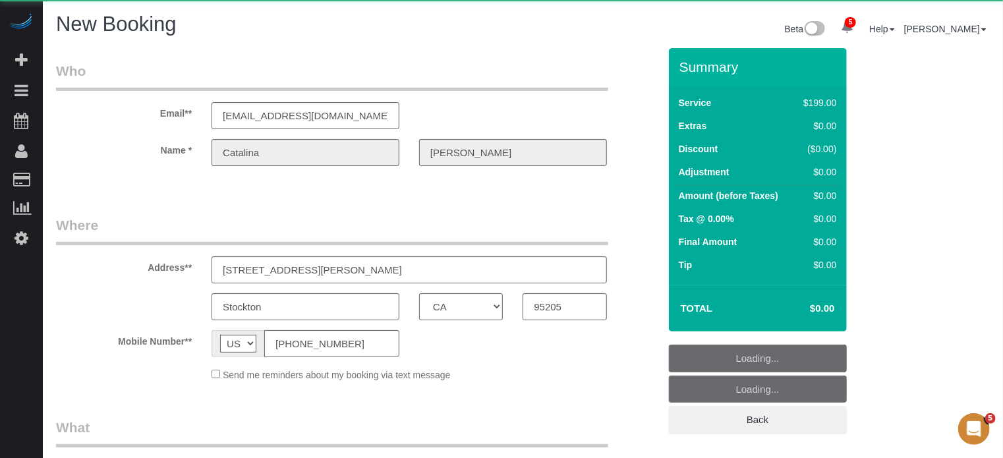
select select "string:fspay"
select select "object:2015"
select select "number:9"
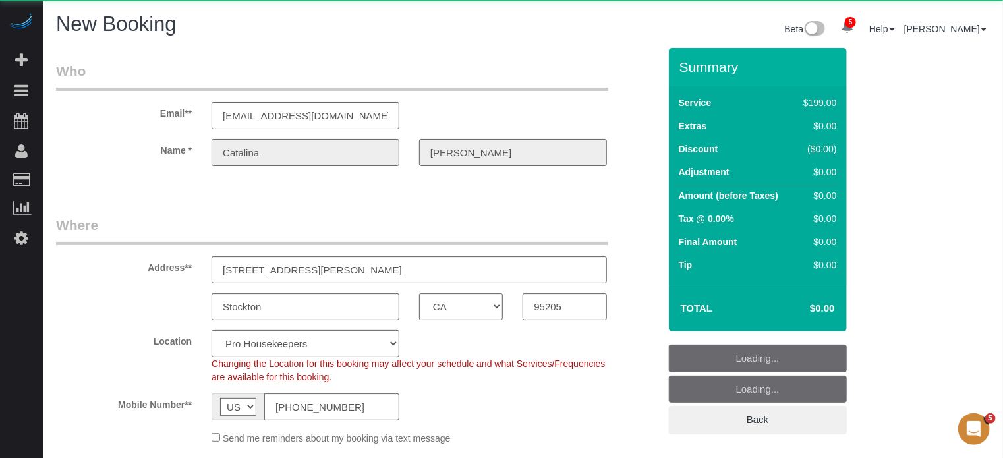
select select "object:2669"
select select "4"
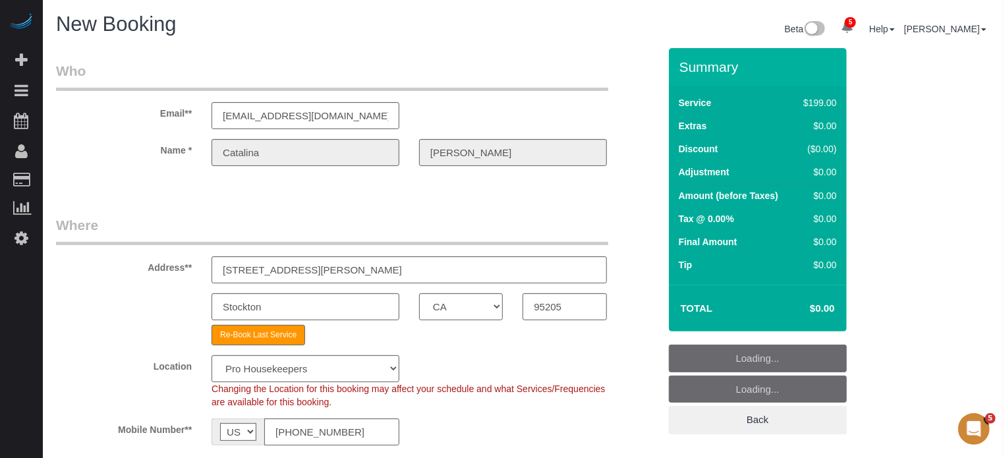
select select "object:2681"
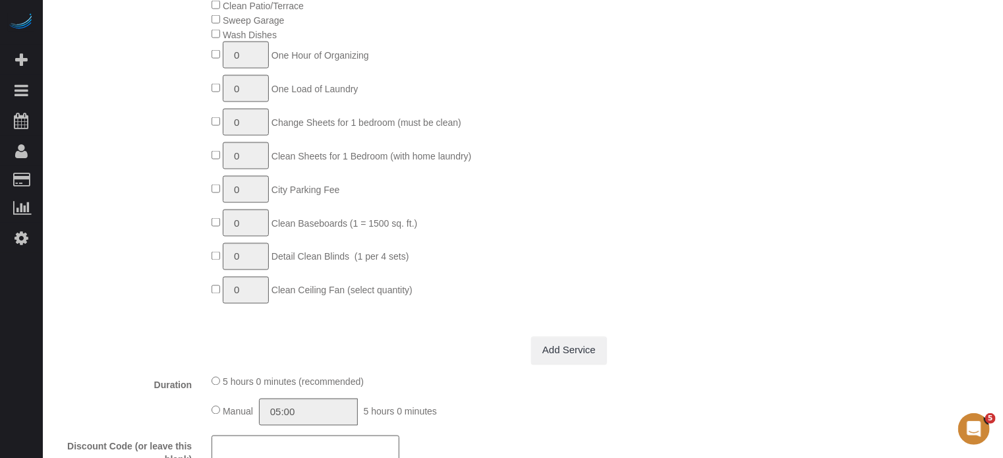
scroll to position [1186, 0]
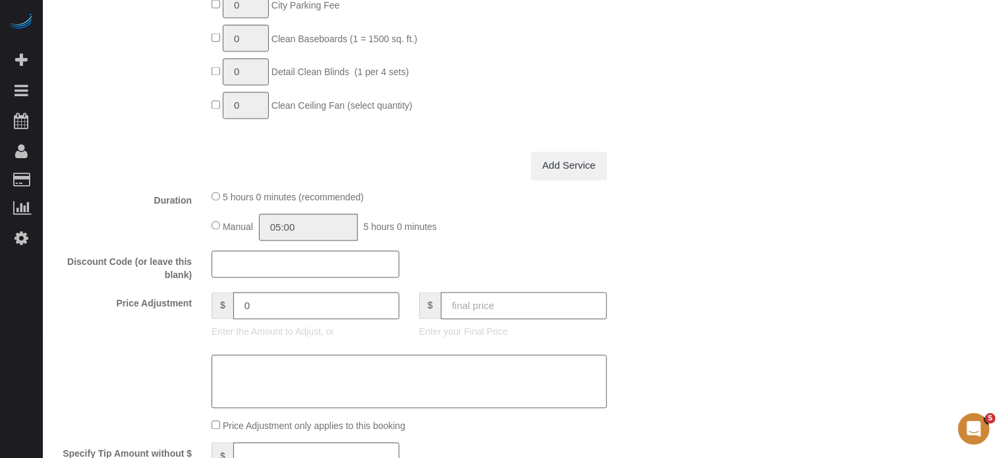
click at [543, 320] on input "text" at bounding box center [524, 305] width 166 height 27
type input "0"
click at [673, 284] on div "Who Email** prohousekeepers813+catalinamunoz@gmail.com Name * Catalina Munoz Wh…" at bounding box center [522, 252] width 933 height 2781
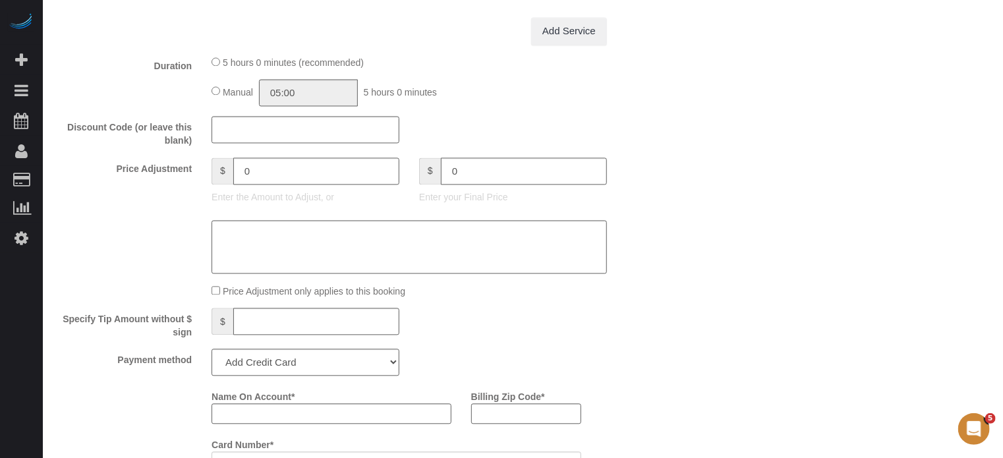
scroll to position [1449, 0]
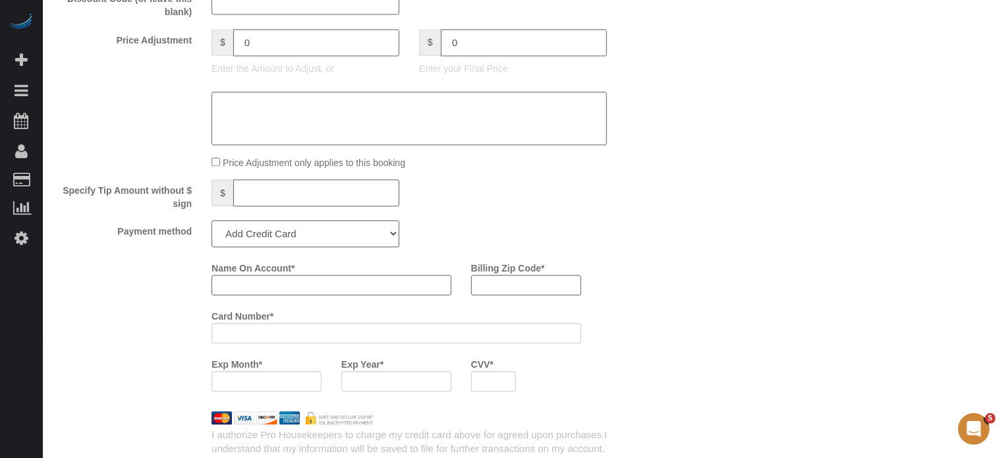
type input "-199"
click at [303, 247] on select "Add Credit Card Cash Check Paypal" at bounding box center [305, 233] width 188 height 27
select select "string:check"
click at [211, 226] on select "Add Credit Card Cash Check Paypal" at bounding box center [305, 233] width 188 height 27
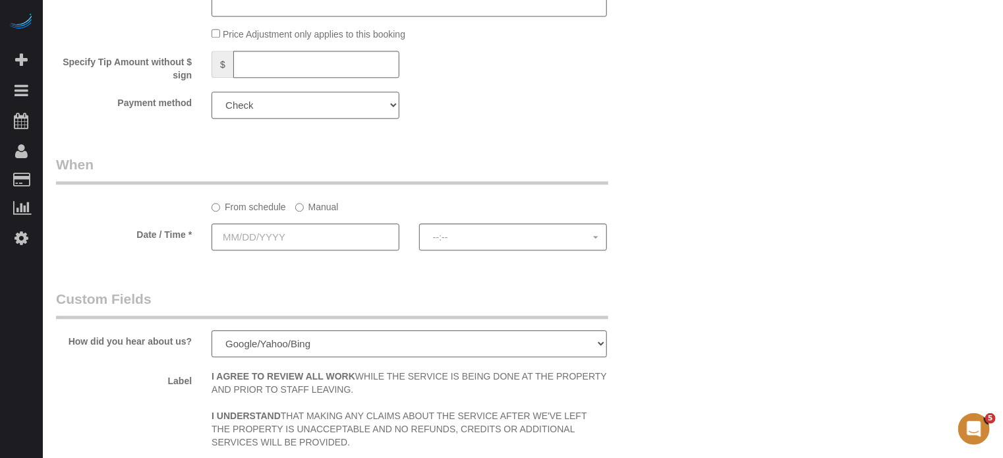
scroll to position [1613, 0]
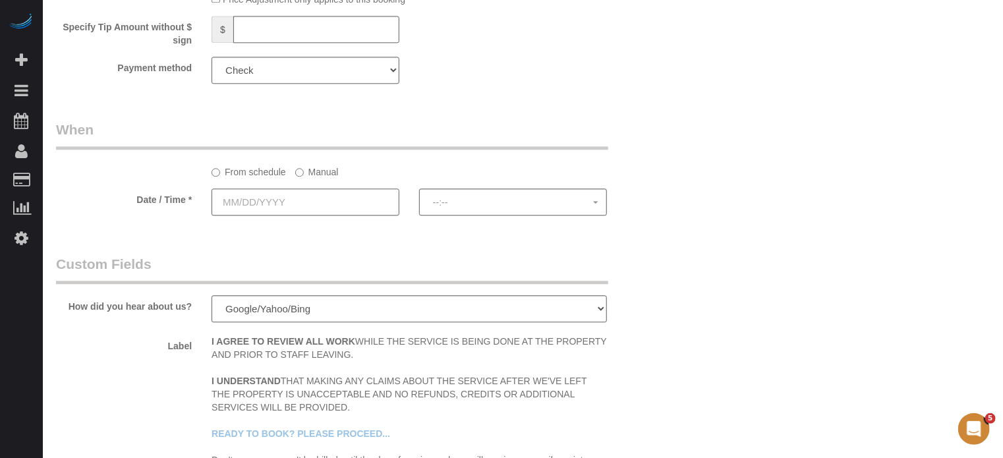
click at [298, 211] on input "text" at bounding box center [305, 201] width 188 height 27
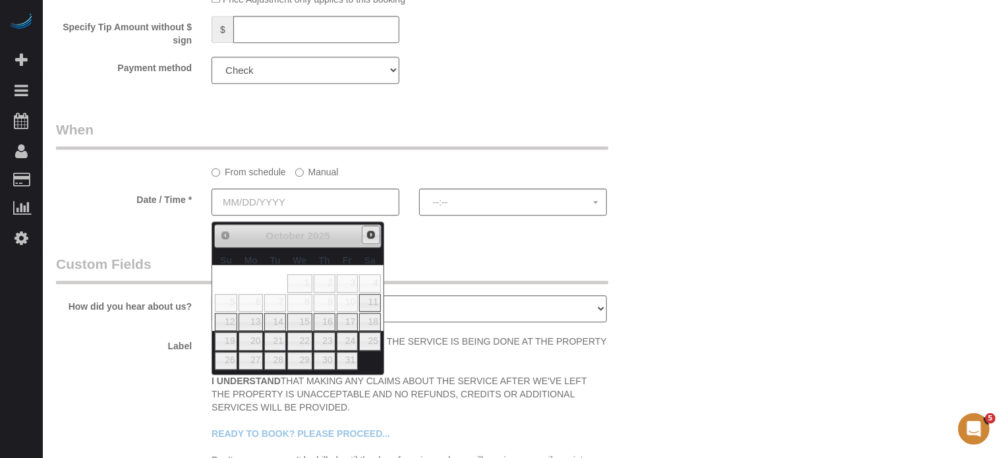
click at [367, 233] on span "Next" at bounding box center [371, 234] width 11 height 11
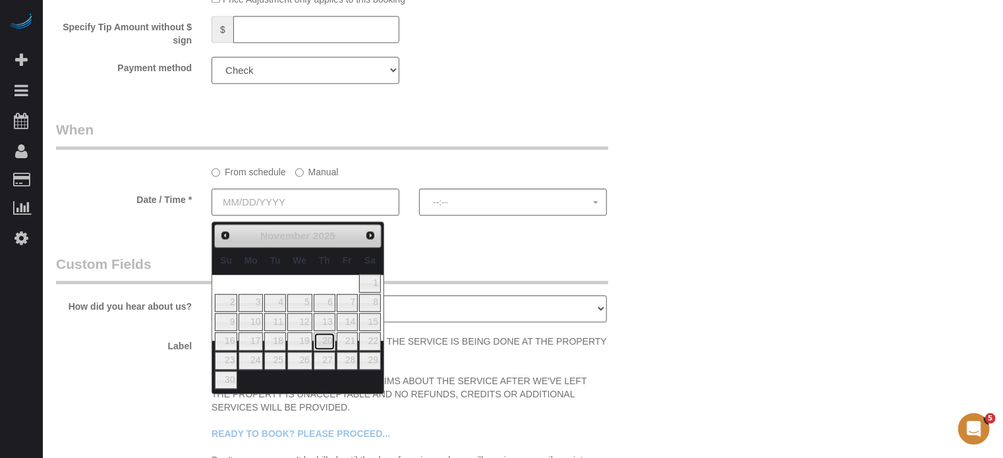
click at [329, 341] on link "20" at bounding box center [325, 341] width 22 height 18
type input "11/20/2025"
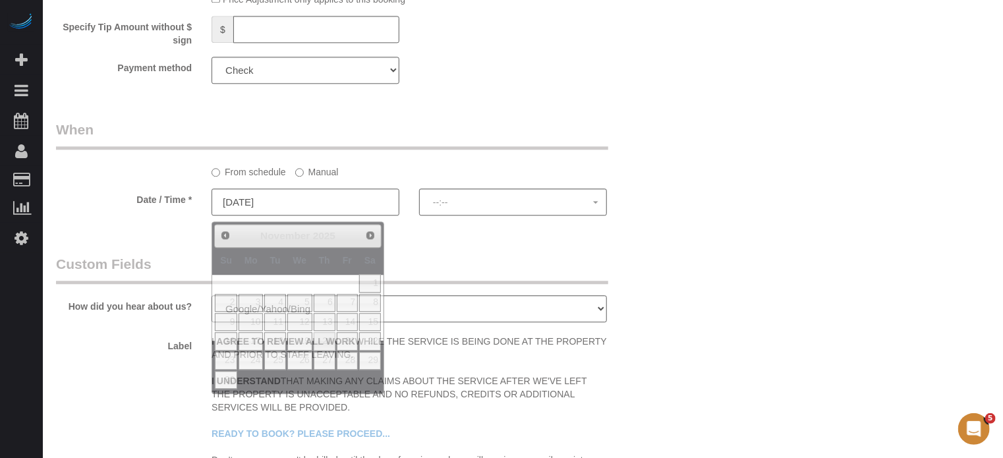
select select "spot6"
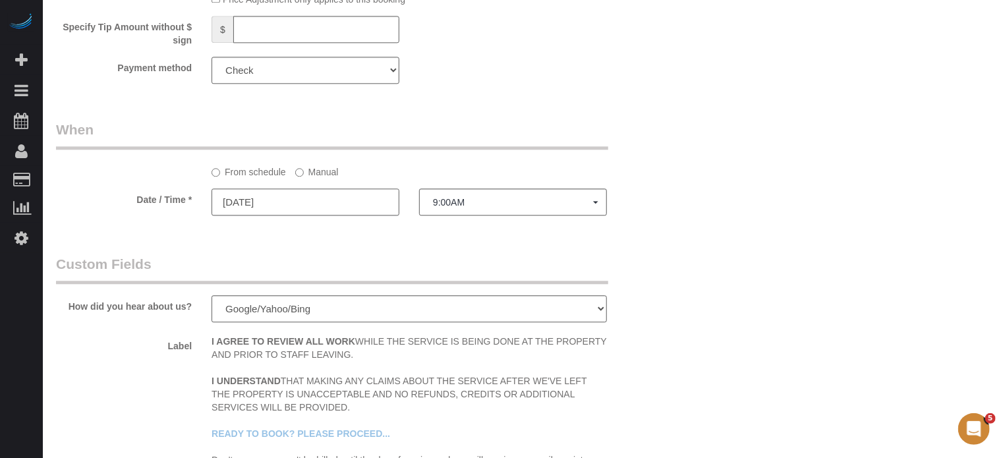
click at [318, 204] on input "11/20/2025" at bounding box center [305, 201] width 188 height 27
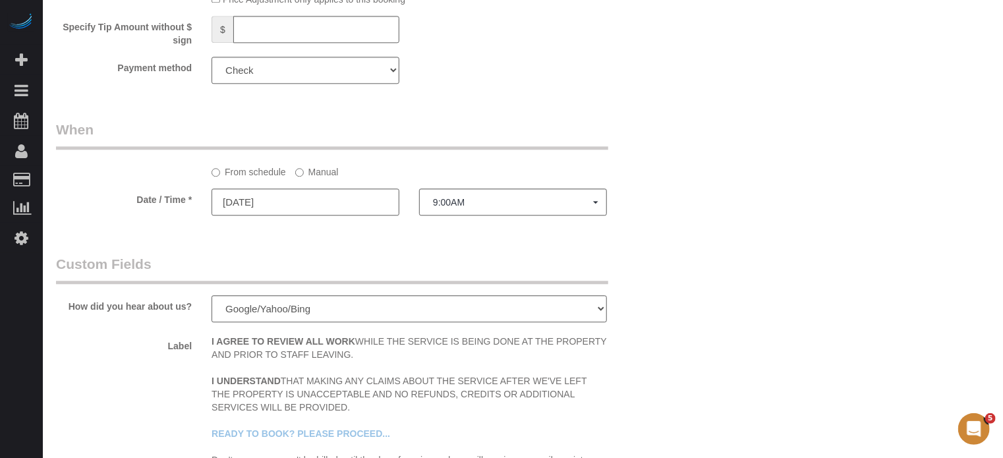
click at [324, 179] on label "Manual" at bounding box center [316, 170] width 43 height 18
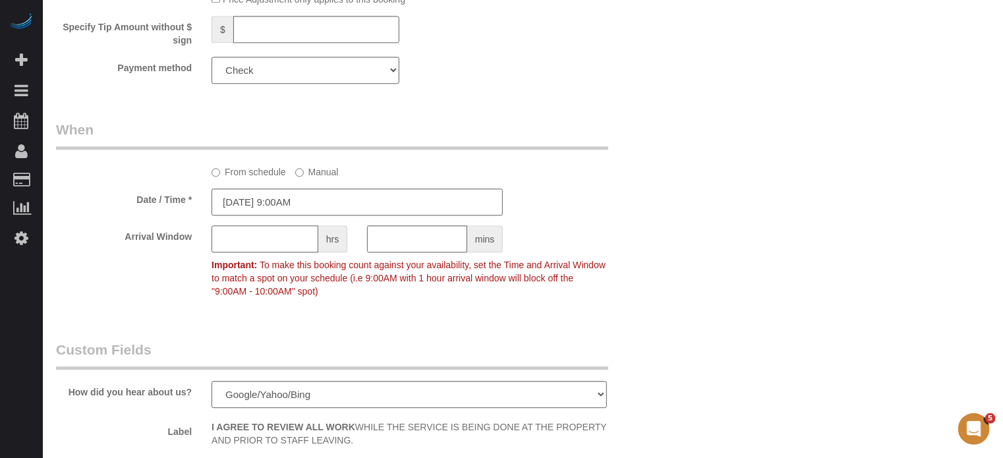
click at [263, 244] on input "text" at bounding box center [264, 238] width 107 height 27
type input "1"
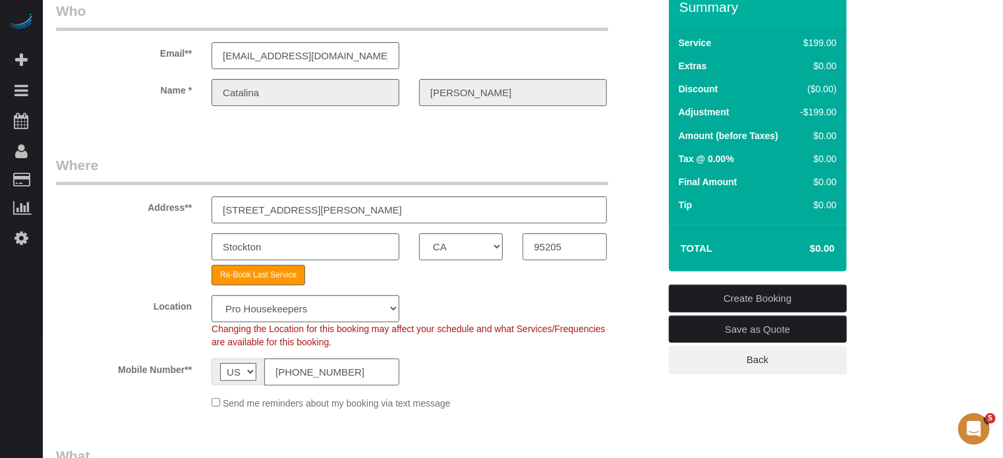
scroll to position [0, 0]
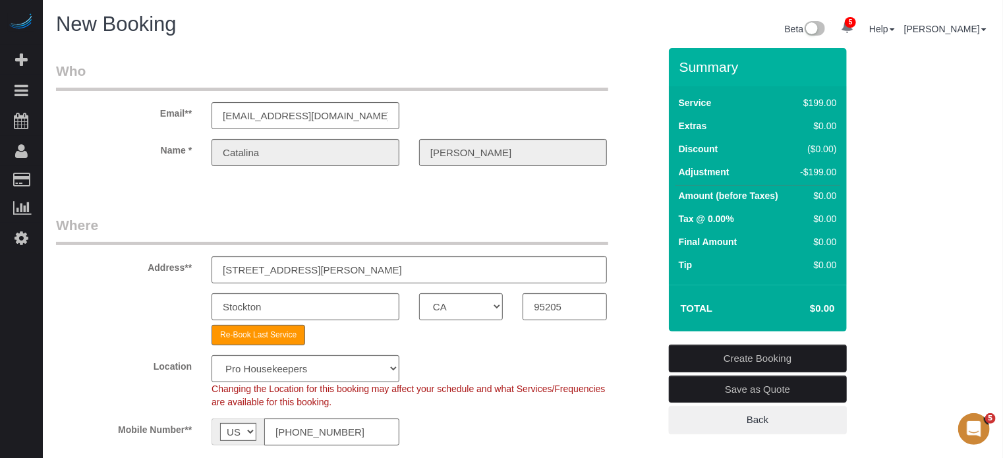
click at [737, 356] on link "Create Booking" at bounding box center [758, 359] width 178 height 28
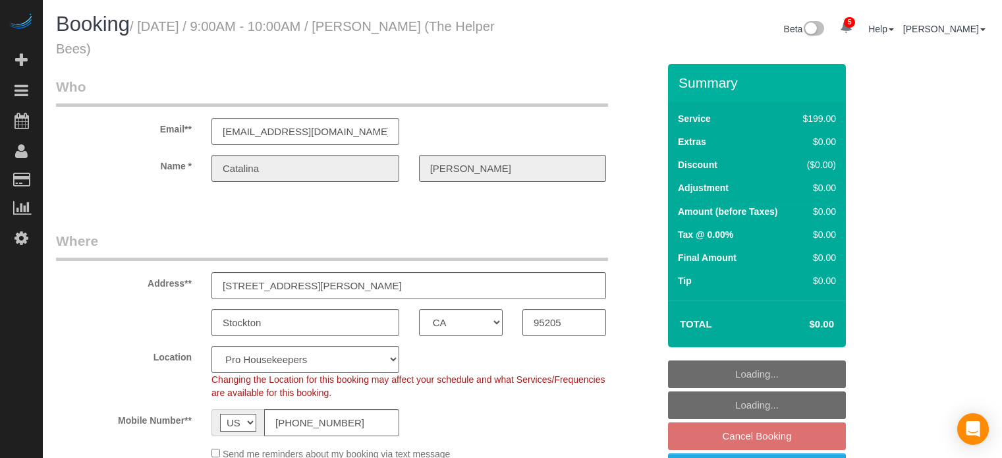
select select "CA"
select select "4"
select select "number:9"
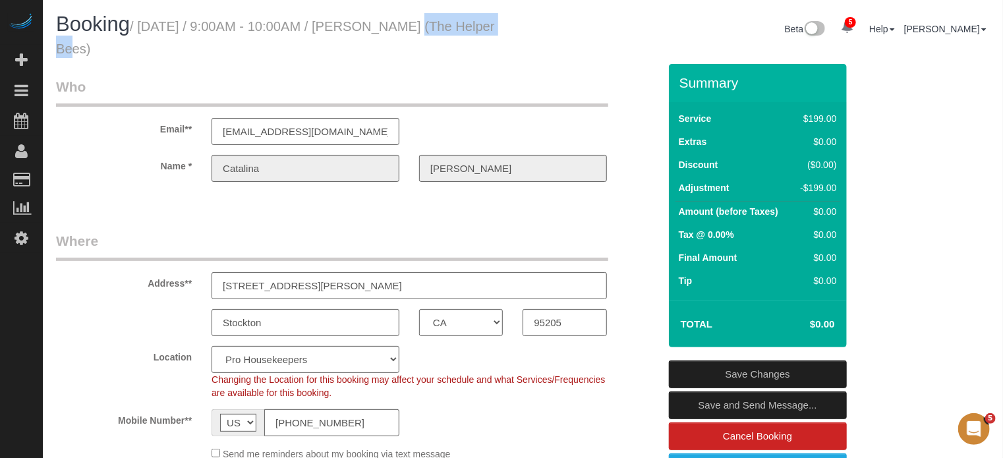
drag, startPoint x: 379, startPoint y: 26, endPoint x: 469, endPoint y: 31, distance: 89.7
click at [469, 31] on small "/ October 23, 2025 / 9:00AM - 10:00AM / Catalina Munoz (The Helper Bees)" at bounding box center [275, 37] width 439 height 37
copy small "Catalina Munoz"
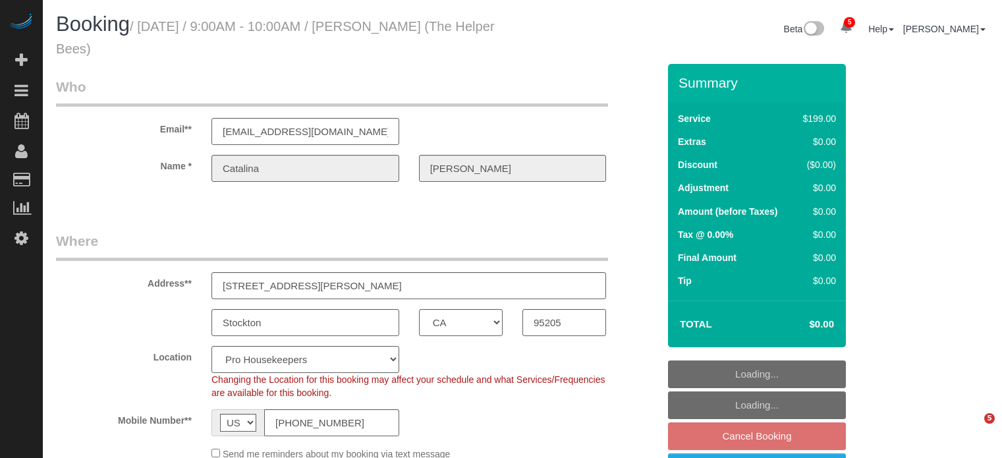
select select "CA"
select select "4"
select select "number:9"
select select "CA"
select select "4"
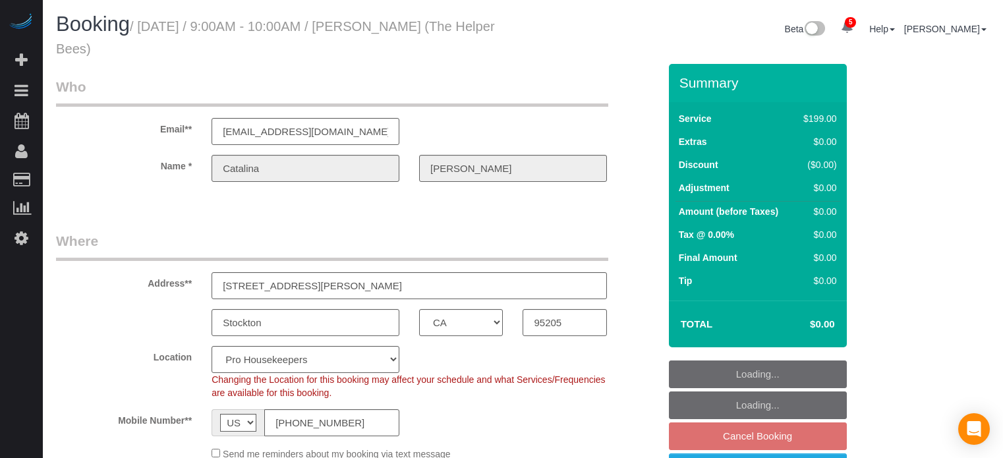
select select "number:9"
select select "CA"
select select "4"
select select "number:9"
